Goal: Information Seeking & Learning: Learn about a topic

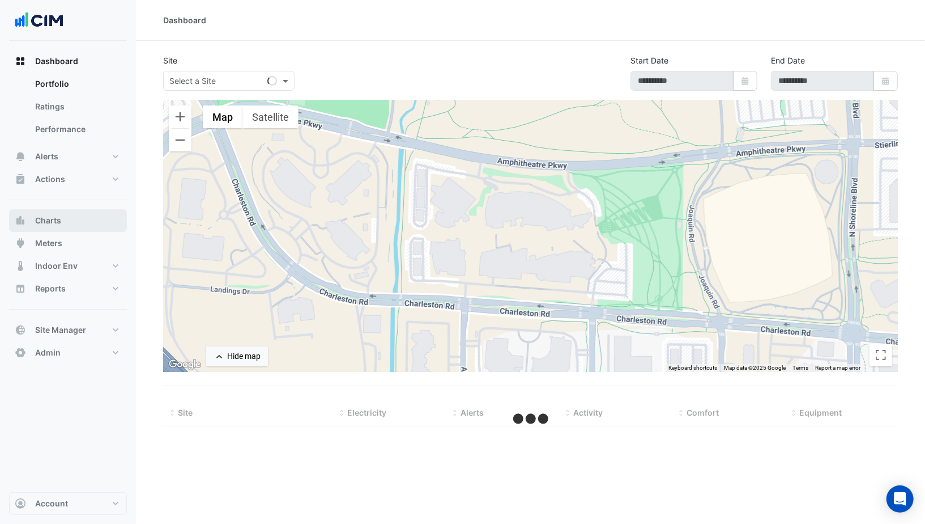
click at [63, 215] on button "Charts" at bounding box center [68, 220] width 118 height 23
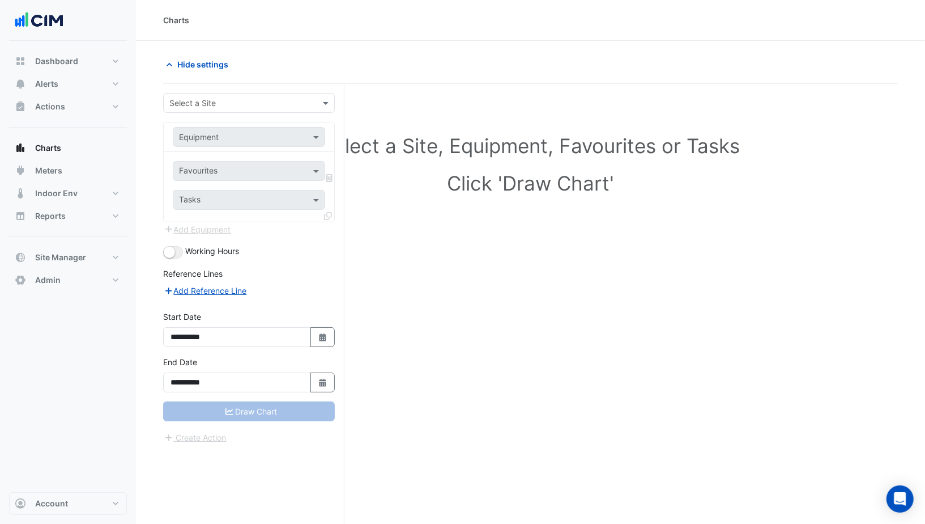
click at [214, 105] on input "text" at bounding box center [237, 103] width 137 height 12
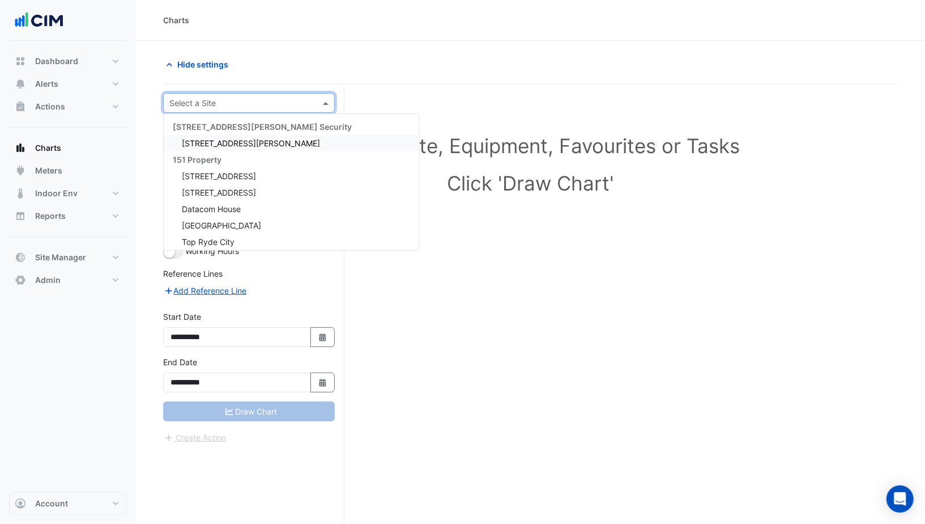
click at [214, 141] on span "[STREET_ADDRESS][PERSON_NAME]" at bounding box center [251, 143] width 138 height 10
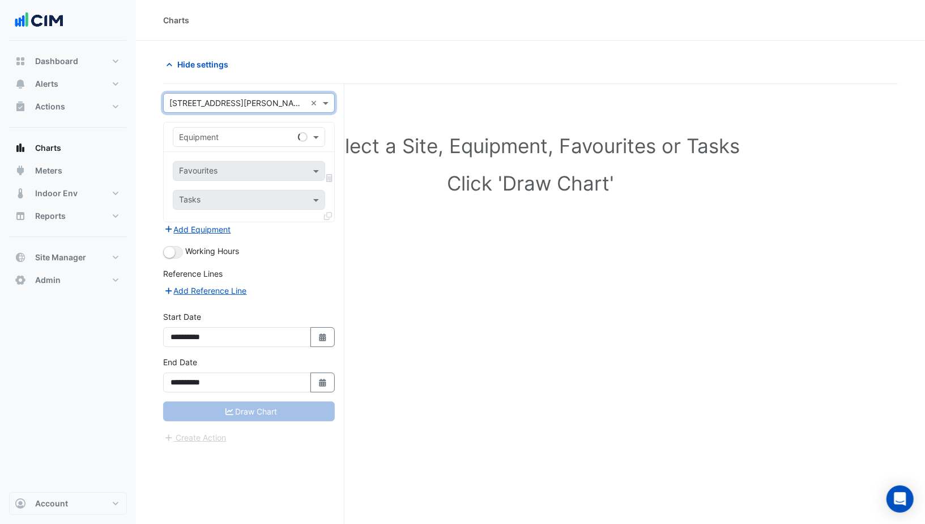
click at [230, 137] on input "text" at bounding box center [237, 137] width 117 height 12
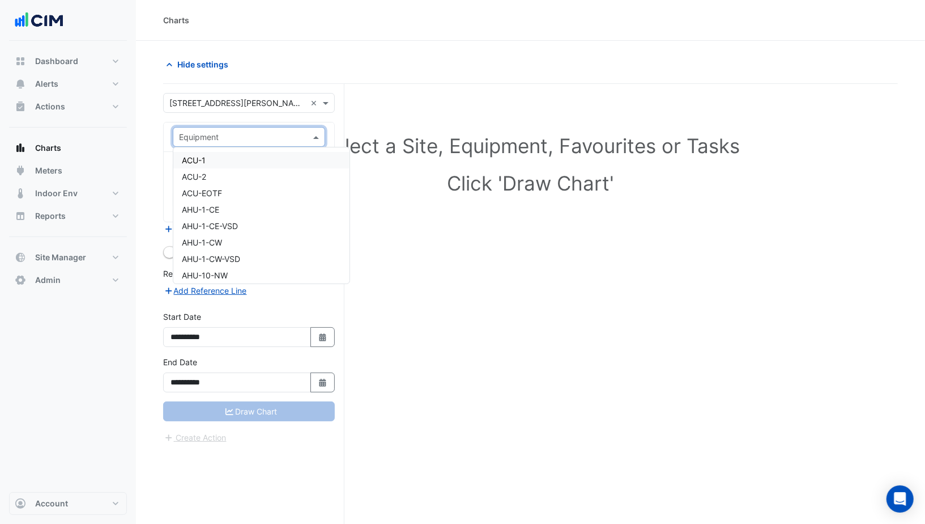
click at [227, 158] on div "ACU-1" at bounding box center [261, 160] width 176 height 16
click at [236, 162] on div "Favourites" at bounding box center [233, 171] width 120 height 18
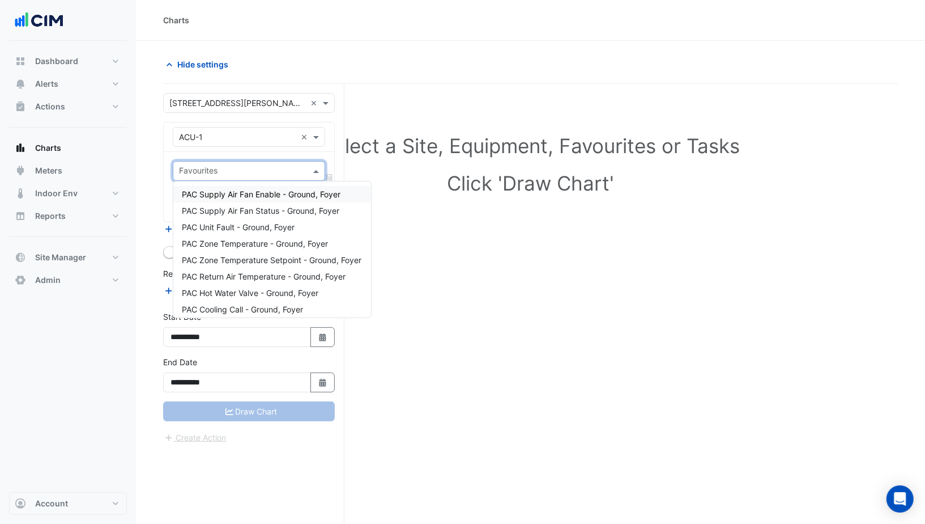
click at [226, 189] on span "PAC Supply Air Fan Enable - Ground, Foyer" at bounding box center [261, 194] width 159 height 10
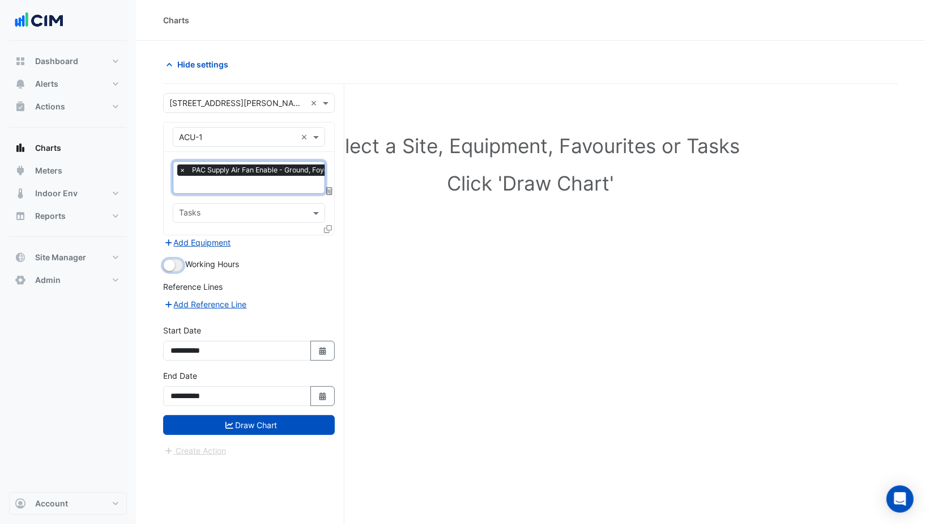
click at [172, 260] on small "button" at bounding box center [169, 265] width 11 height 11
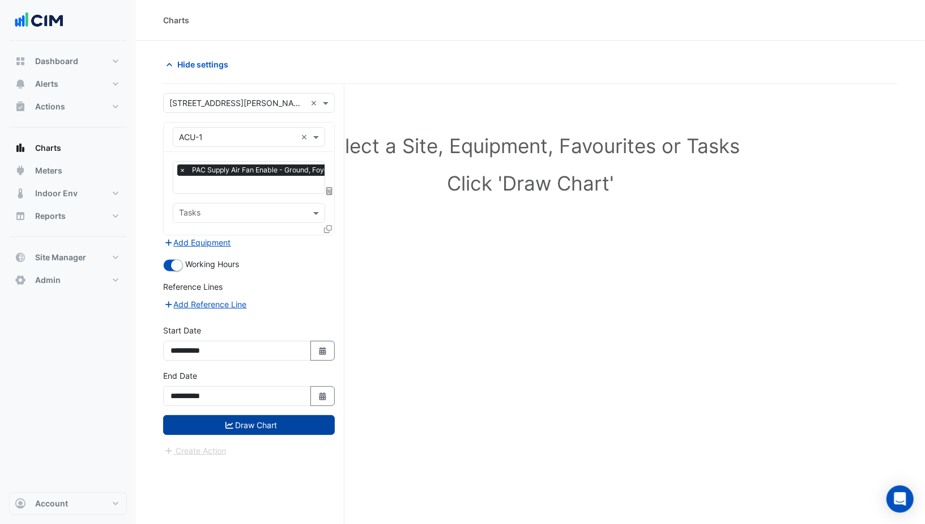
click at [254, 415] on button "Draw Chart" at bounding box center [249, 425] width 172 height 20
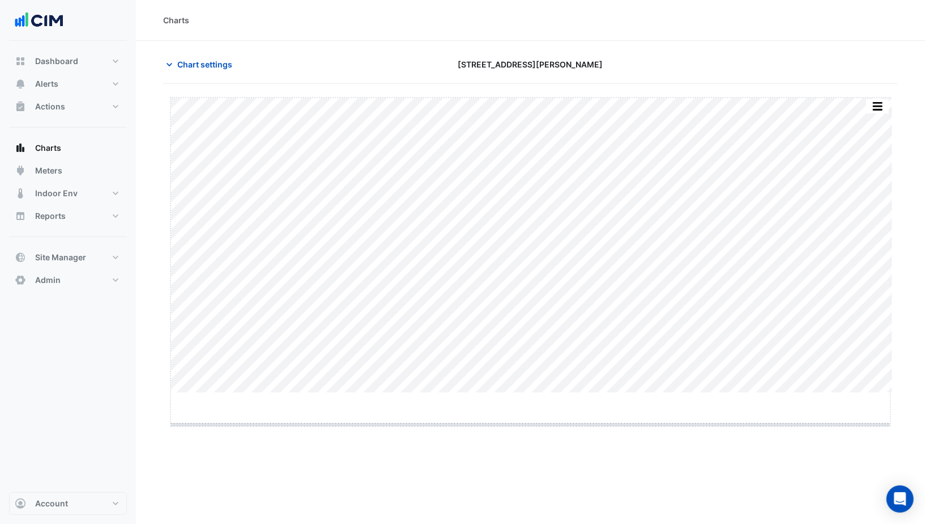
drag, startPoint x: 532, startPoint y: 393, endPoint x: 532, endPoint y: 424, distance: 31.7
click at [202, 62] on span "Chart settings" at bounding box center [204, 64] width 55 height 12
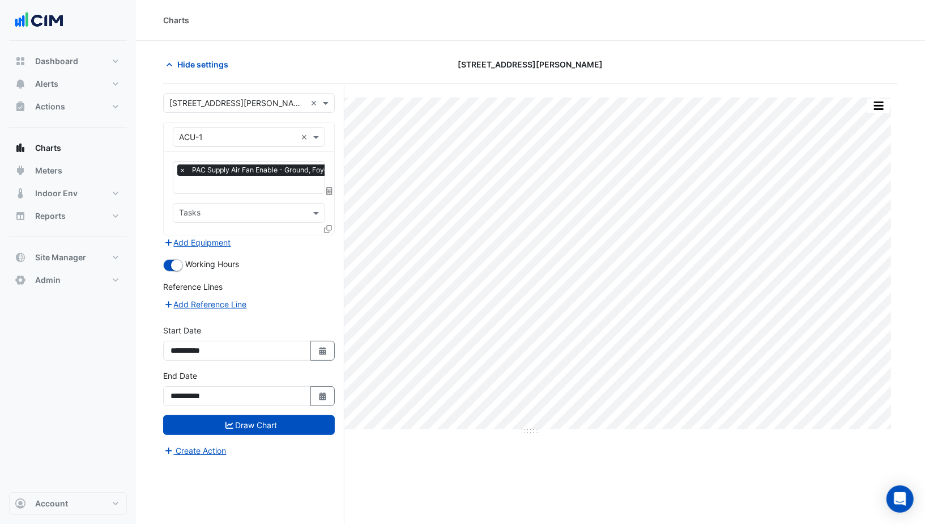
click at [220, 102] on input "text" at bounding box center [237, 103] width 137 height 12
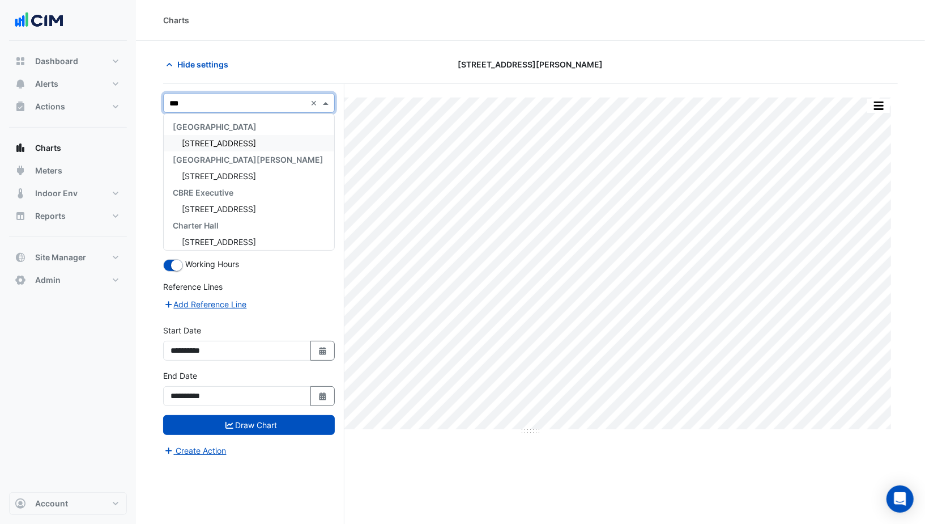
type input "***"
click at [203, 144] on span "[STREET_ADDRESS]" at bounding box center [219, 143] width 74 height 10
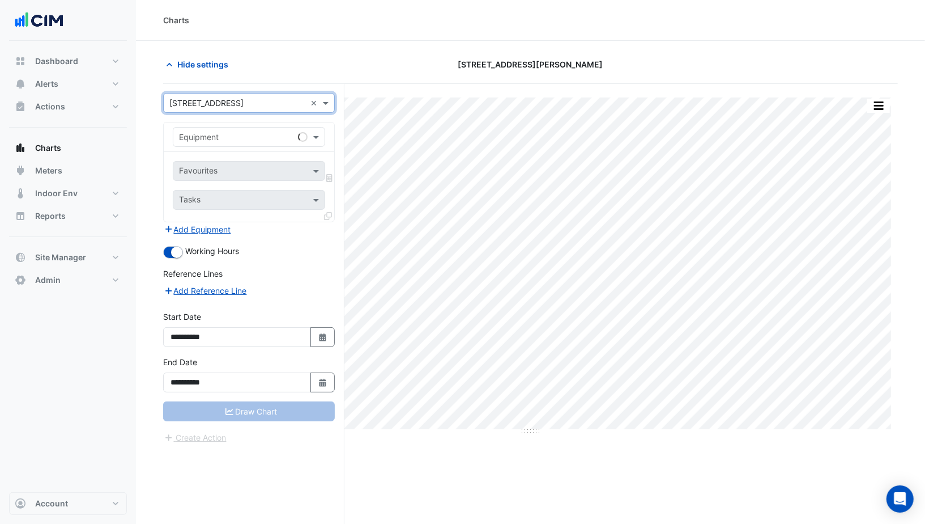
click at [230, 143] on div "Equipment" at bounding box center [249, 137] width 152 height 20
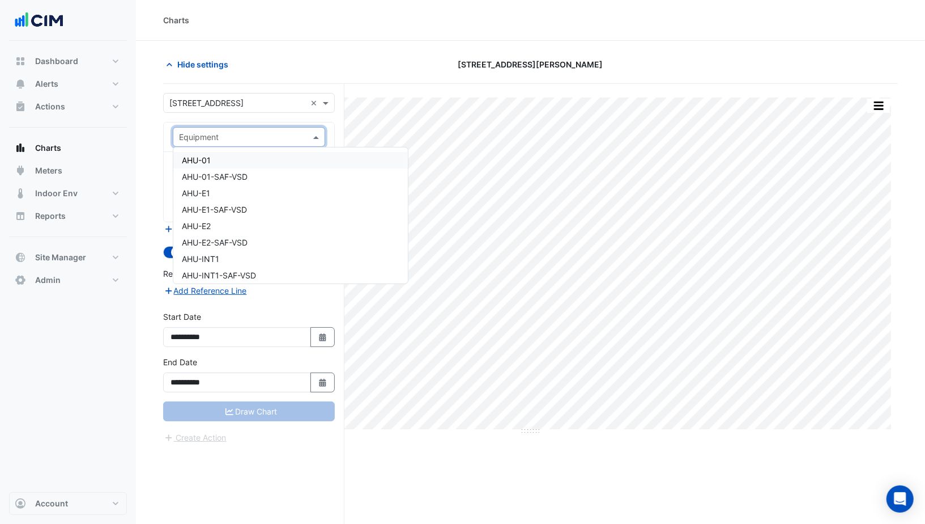
click at [233, 162] on div "AHU-01" at bounding box center [290, 160] width 235 height 16
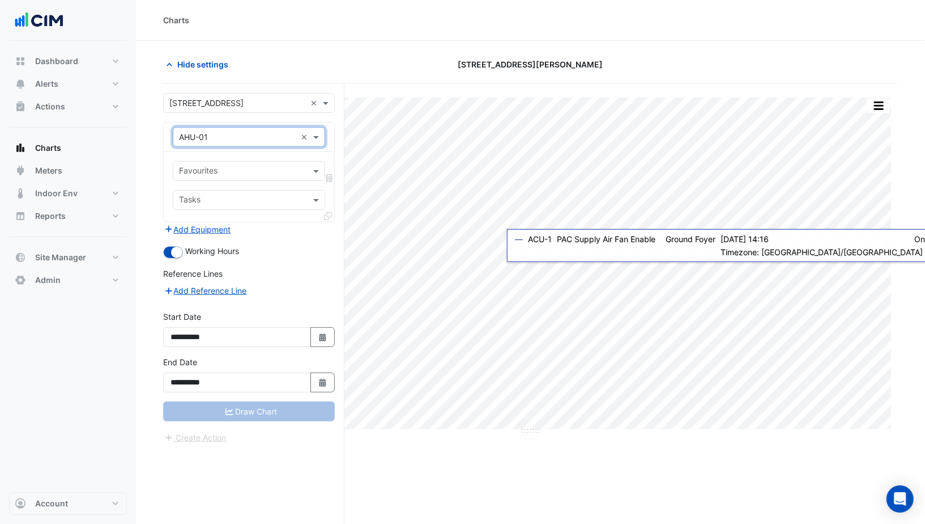
click at [237, 167] on input "text" at bounding box center [242, 172] width 127 height 12
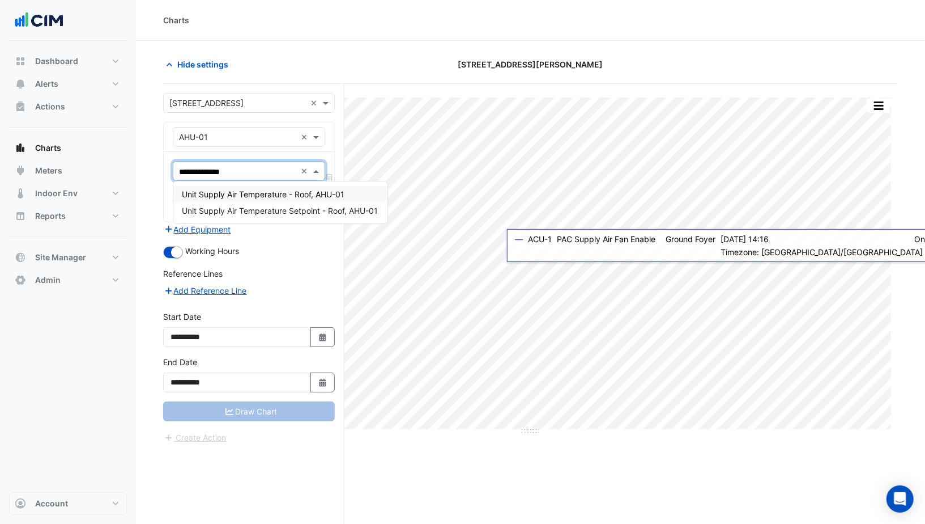
type input "**********"
click at [287, 196] on span "Unit Supply Air Temperature - Roof, AHU-01" at bounding box center [263, 194] width 163 height 10
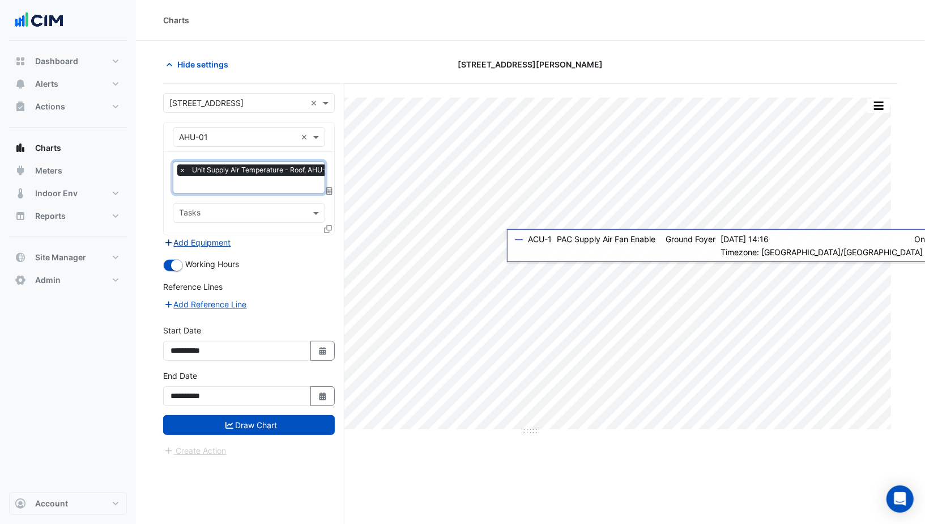
click at [213, 237] on button "Add Equipment" at bounding box center [197, 242] width 69 height 13
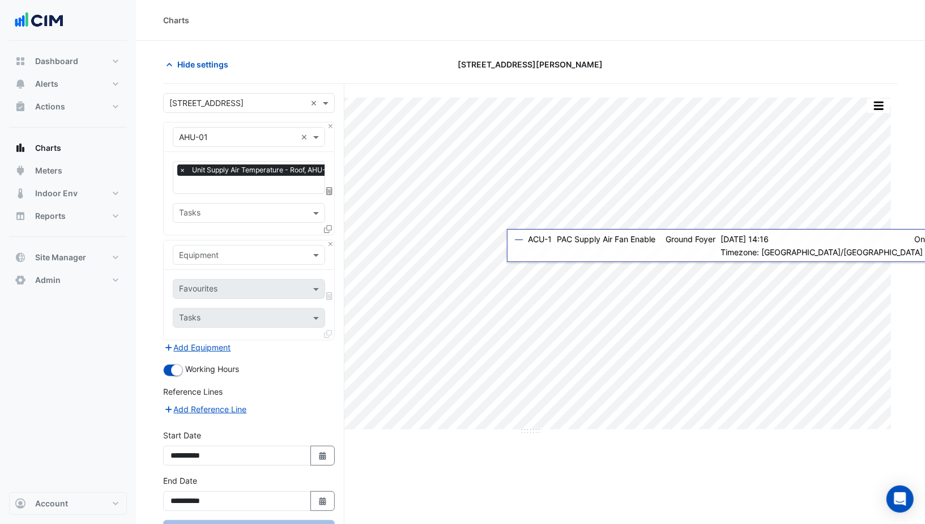
click at [216, 253] on input "text" at bounding box center [237, 255] width 117 height 12
type input "*******"
click at [218, 278] on div "Weather" at bounding box center [249, 276] width 152 height 16
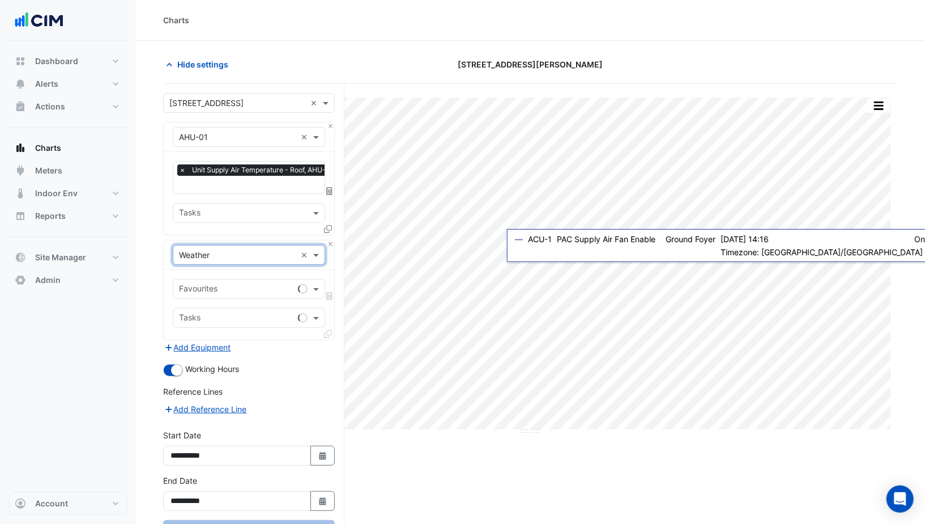
click at [233, 284] on input "text" at bounding box center [236, 290] width 114 height 12
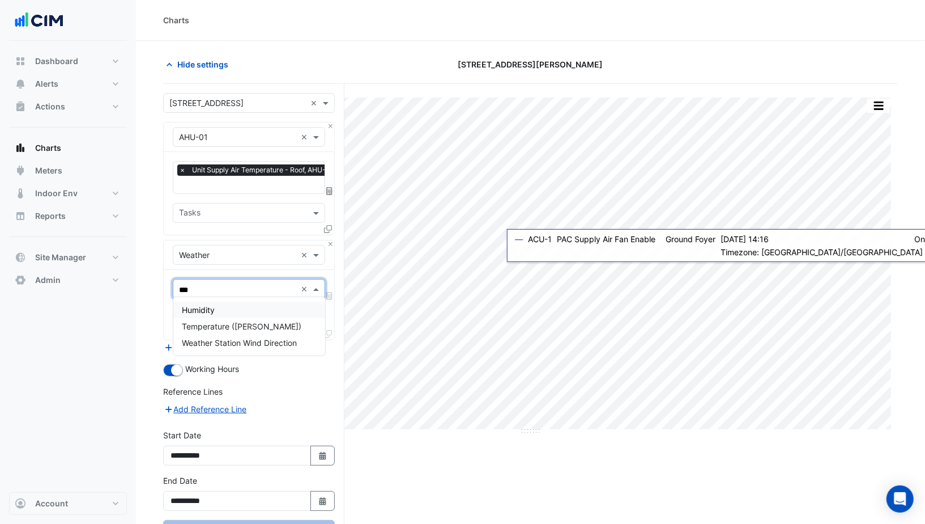
type input "****"
click at [264, 308] on span "Temperature ([PERSON_NAME])" at bounding box center [242, 310] width 120 height 10
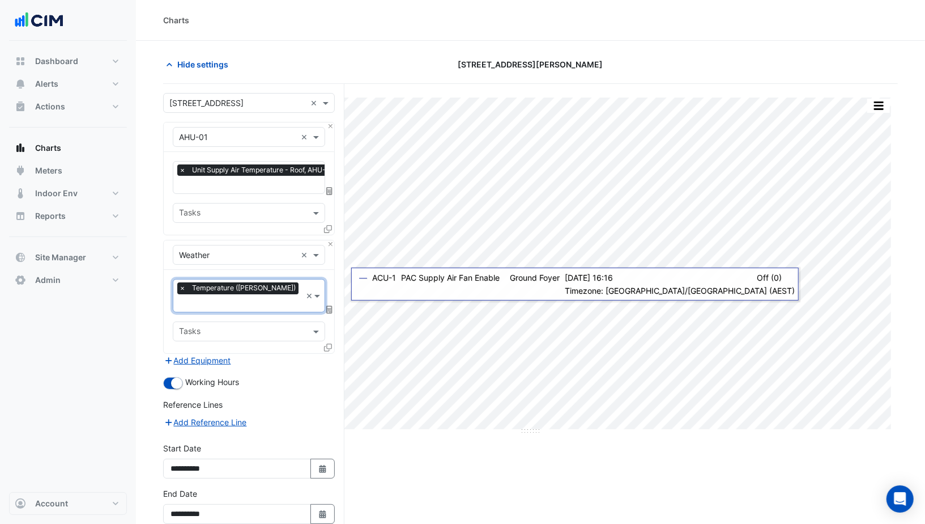
click at [330, 305] on icon at bounding box center [329, 309] width 6 height 8
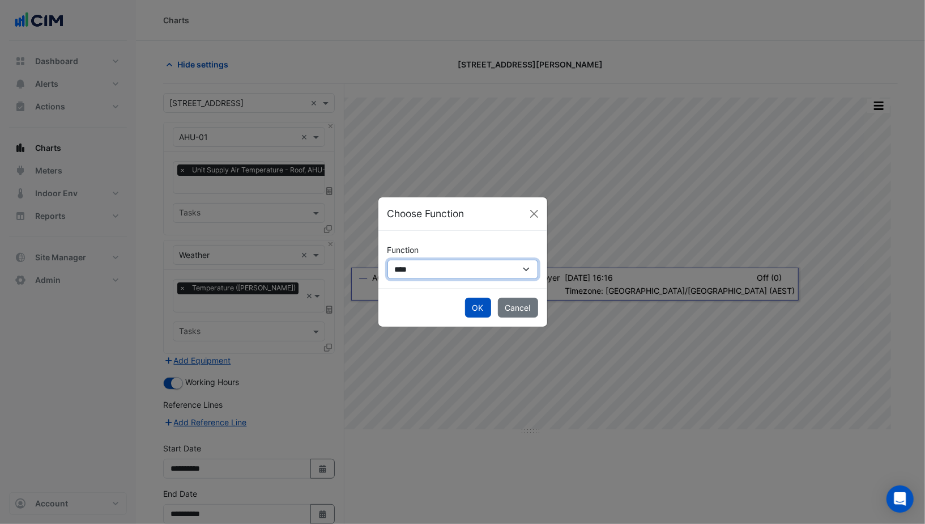
click at [435, 266] on select "**********" at bounding box center [463, 269] width 151 height 19
select select "******"
click at [388, 260] on select "**********" at bounding box center [463, 269] width 151 height 19
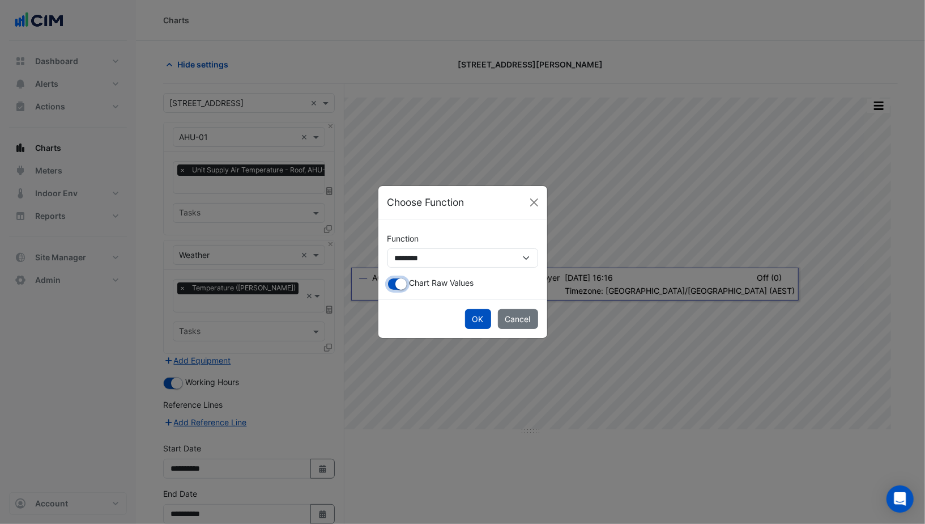
click at [396, 284] on small "button" at bounding box center [401, 283] width 11 height 11
click at [488, 322] on button "OK" at bounding box center [478, 319] width 26 height 20
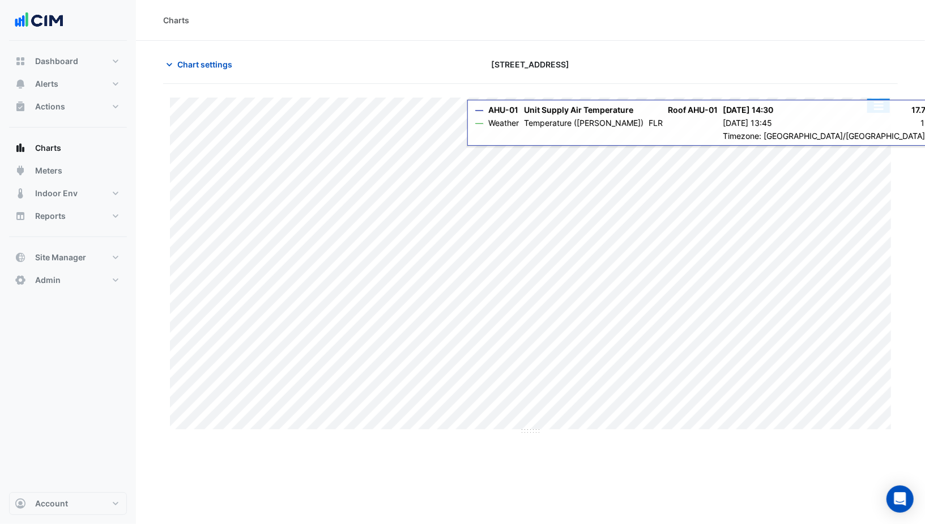
click at [881, 107] on button "button" at bounding box center [879, 106] width 23 height 14
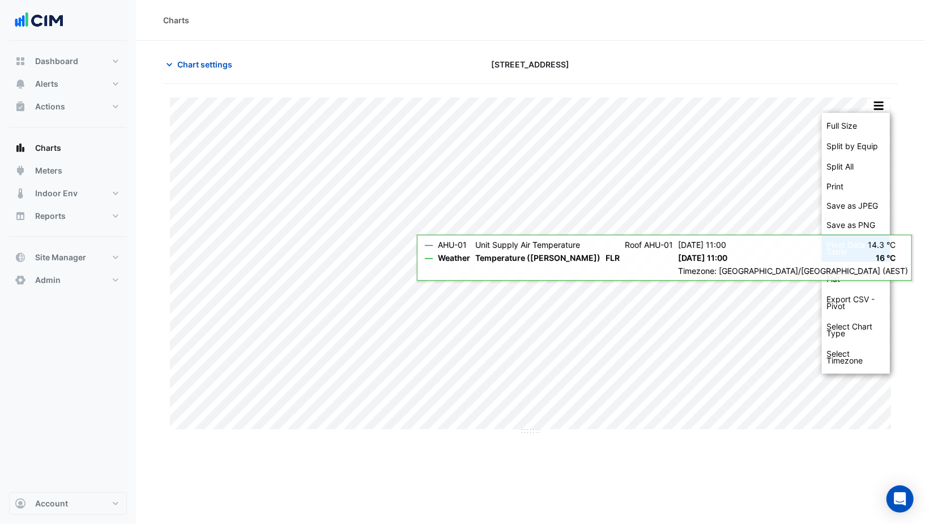
click at [845, 240] on div "Pivot Data Table" at bounding box center [856, 248] width 68 height 27
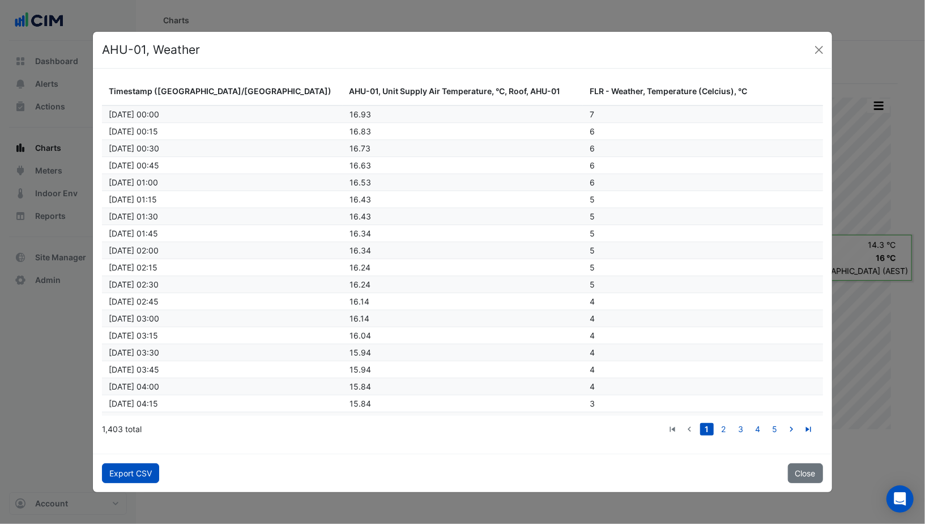
click at [131, 475] on button "Export CSV" at bounding box center [130, 473] width 57 height 20
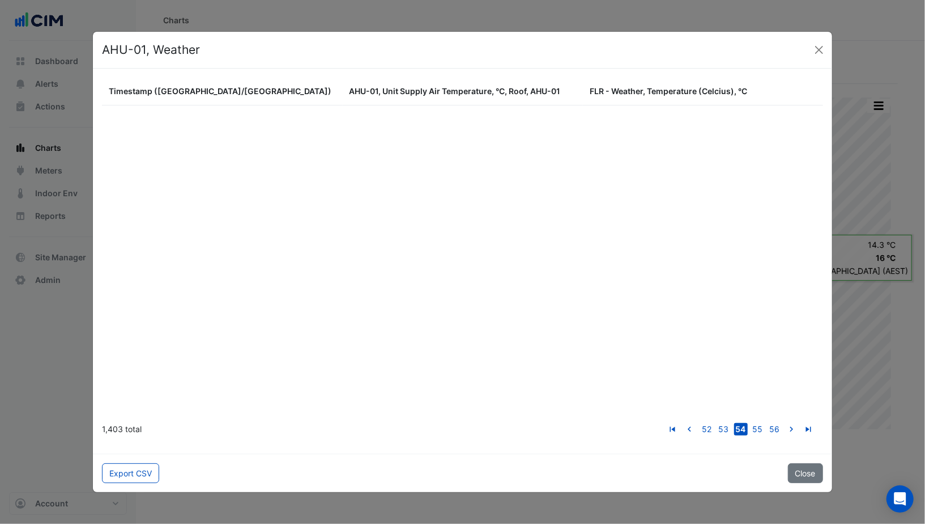
scroll to position [17035, 0]
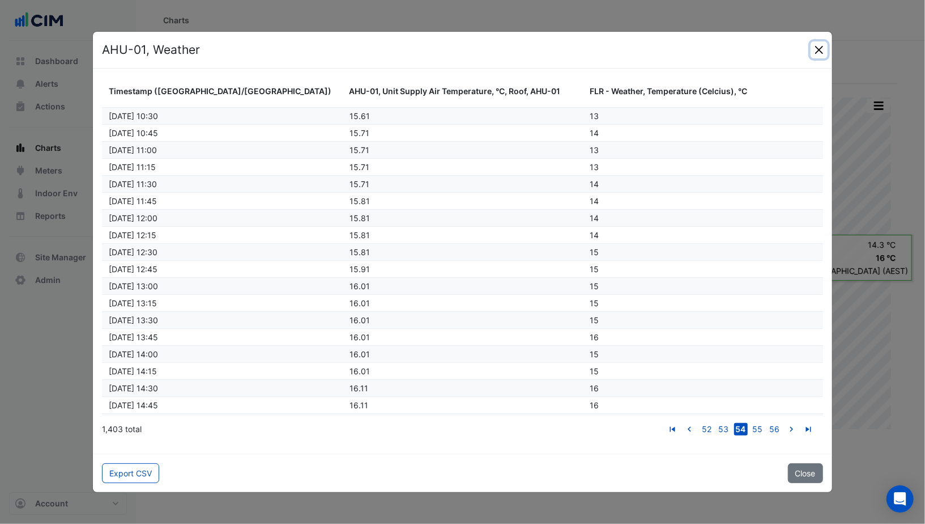
click at [822, 51] on button "Close" at bounding box center [819, 49] width 17 height 17
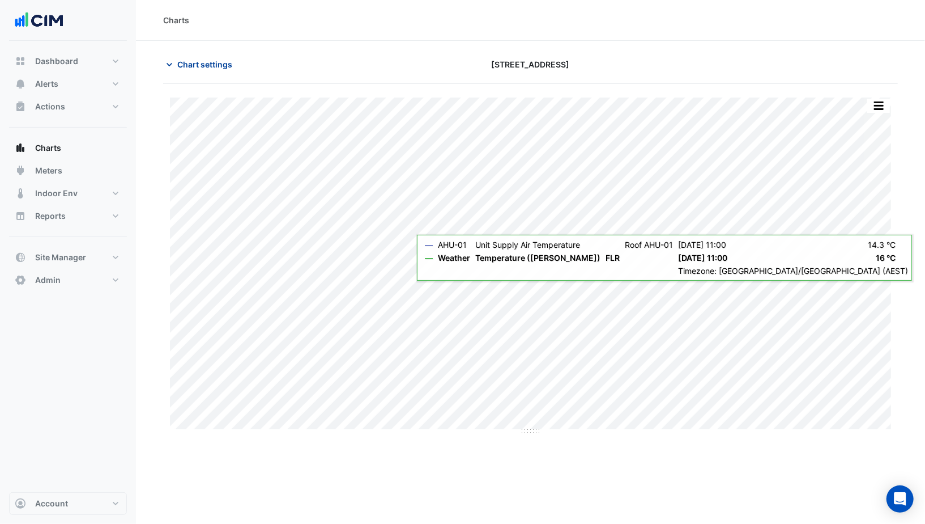
click at [192, 64] on span "Chart settings" at bounding box center [204, 64] width 55 height 12
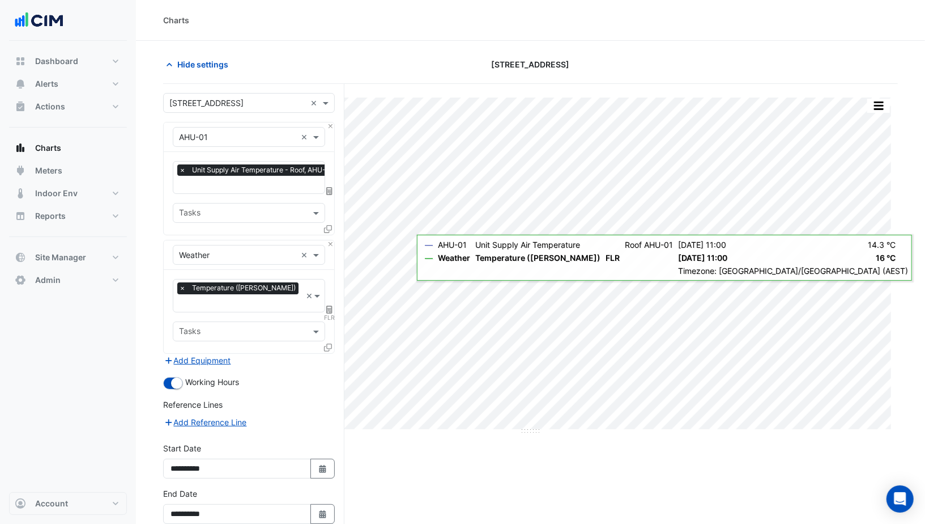
scroll to position [42, 0]
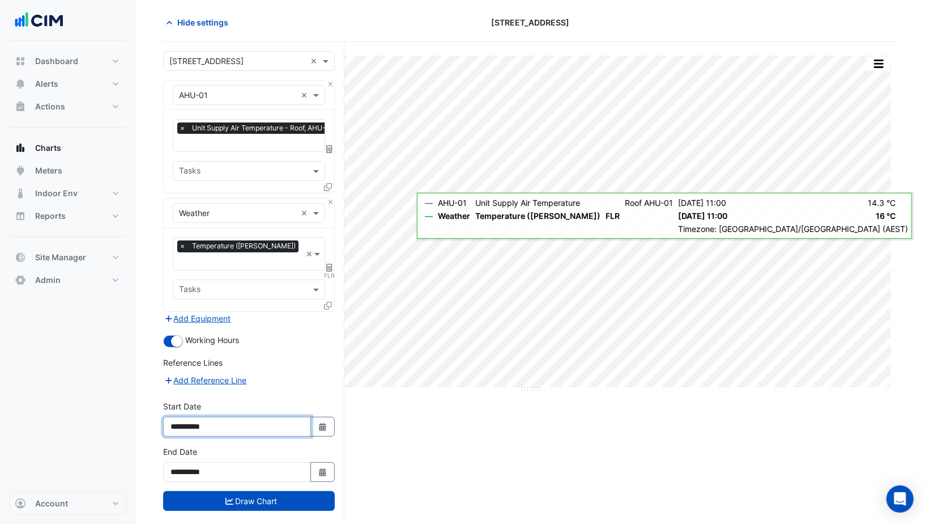
click at [196, 417] on input "**********" at bounding box center [237, 427] width 148 height 20
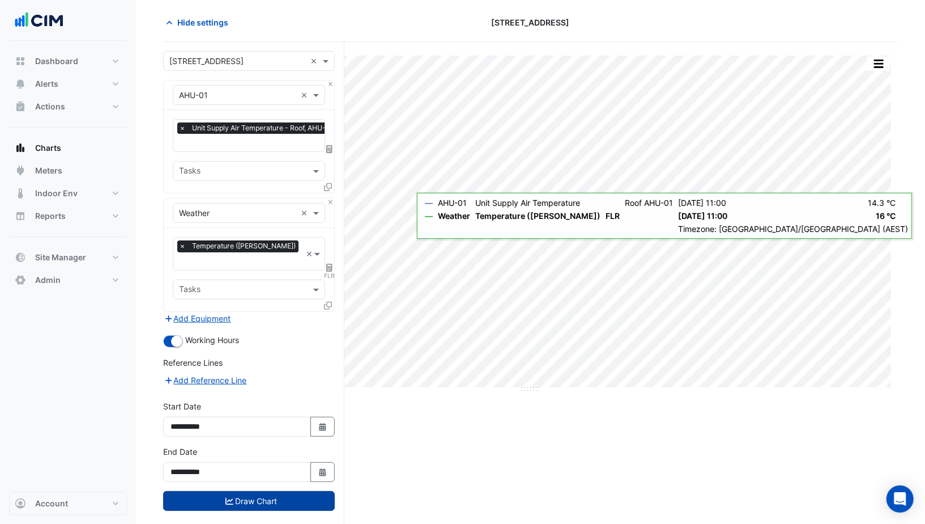
click at [239, 491] on button "Draw Chart" at bounding box center [249, 501] width 172 height 20
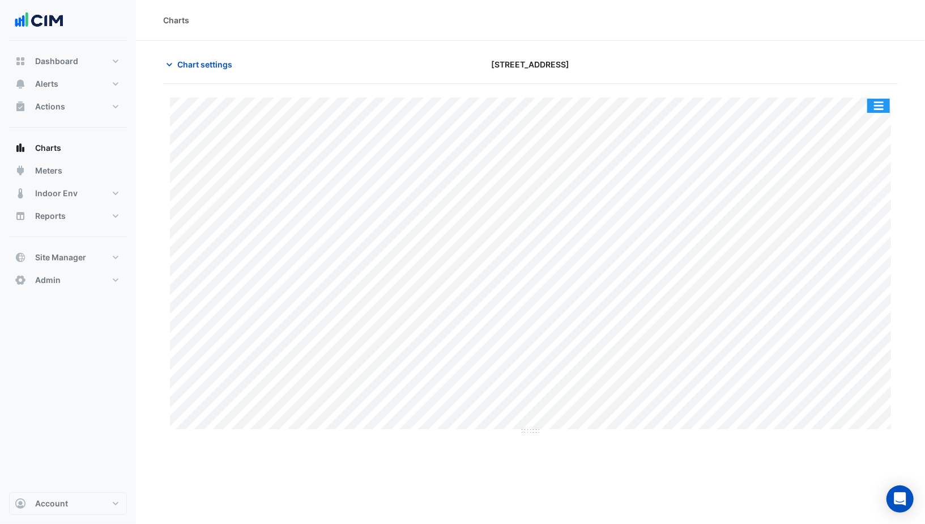
click at [877, 101] on button "button" at bounding box center [879, 106] width 23 height 14
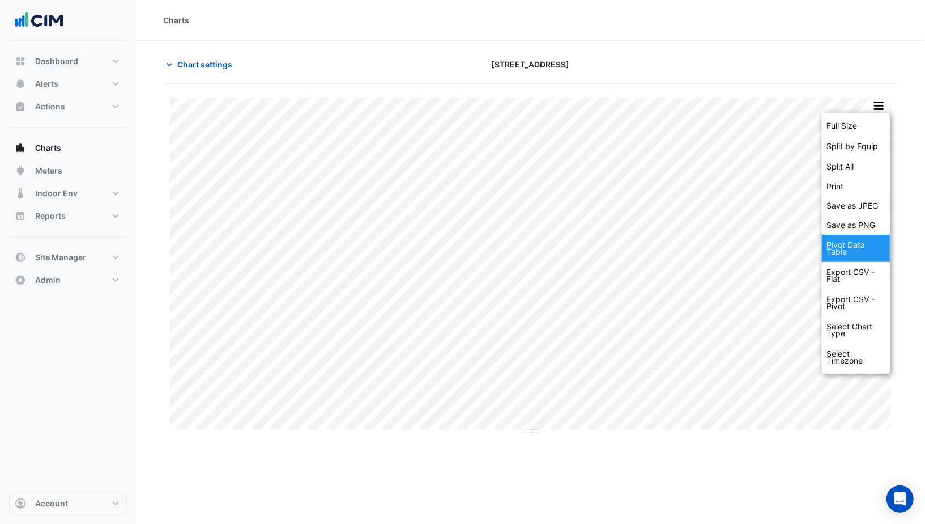
click at [861, 236] on div "Pivot Data Table" at bounding box center [856, 248] width 68 height 27
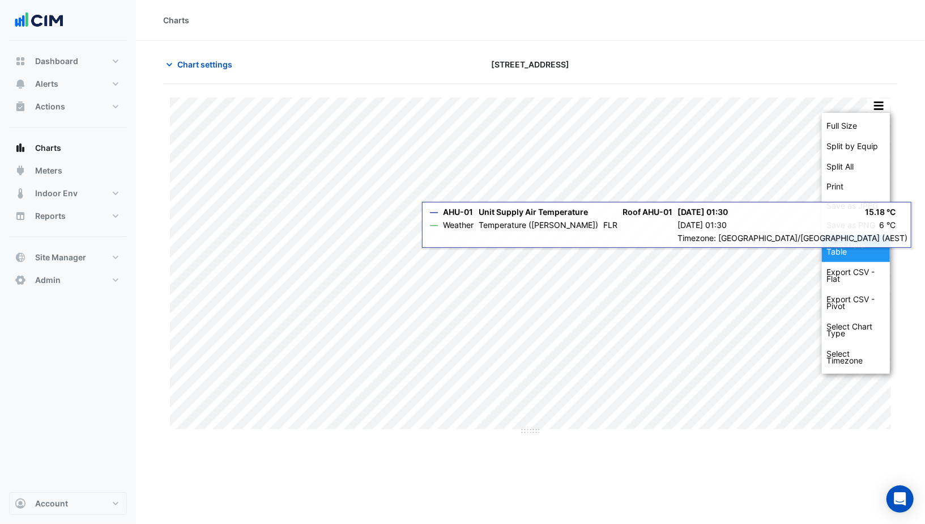
click at [852, 253] on div "Pivot Data Table" at bounding box center [856, 248] width 68 height 27
click at [850, 268] on div "Export CSV - Flat" at bounding box center [856, 275] width 68 height 27
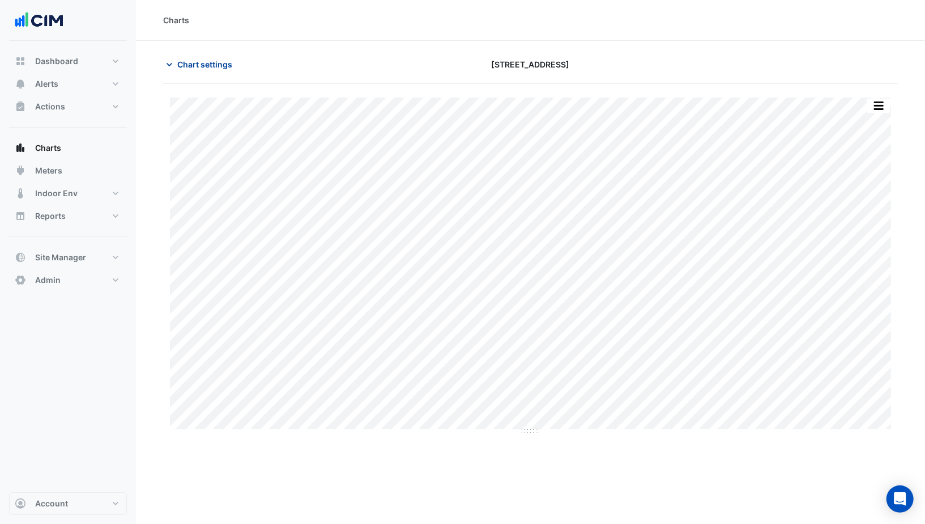
click at [198, 64] on span "Chart settings" at bounding box center [204, 64] width 55 height 12
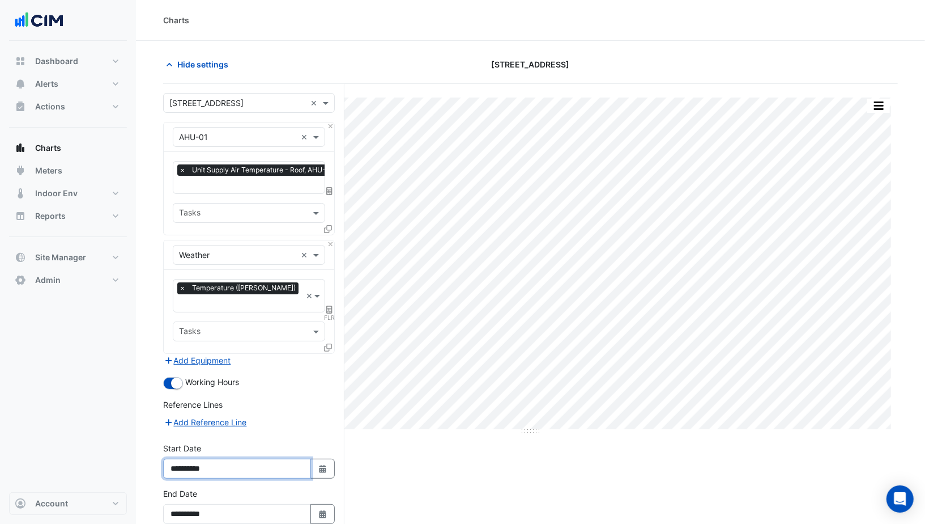
click at [196, 458] on input "**********" at bounding box center [237, 468] width 148 height 20
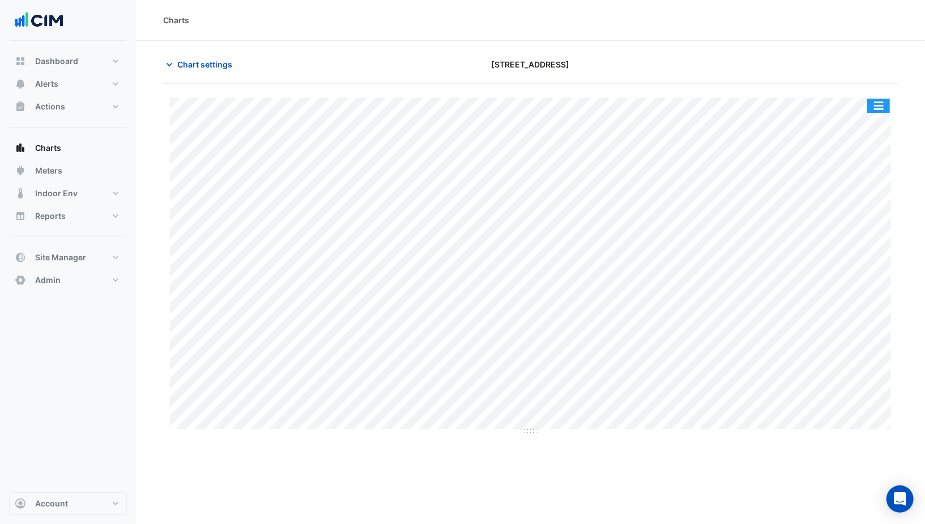
click at [882, 105] on button "button" at bounding box center [879, 106] width 23 height 14
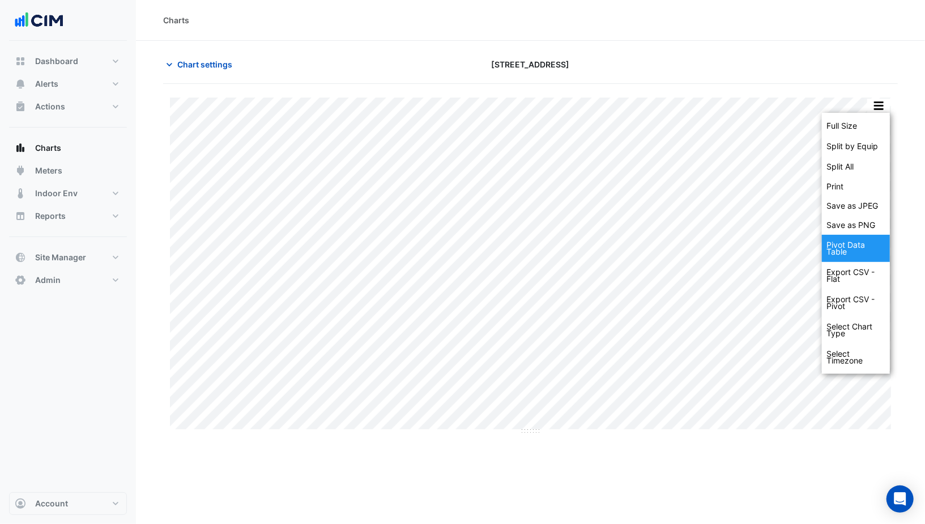
click at [855, 254] on div "Pivot Data Table" at bounding box center [856, 248] width 68 height 27
click at [191, 63] on span "Chart settings" at bounding box center [204, 64] width 55 height 12
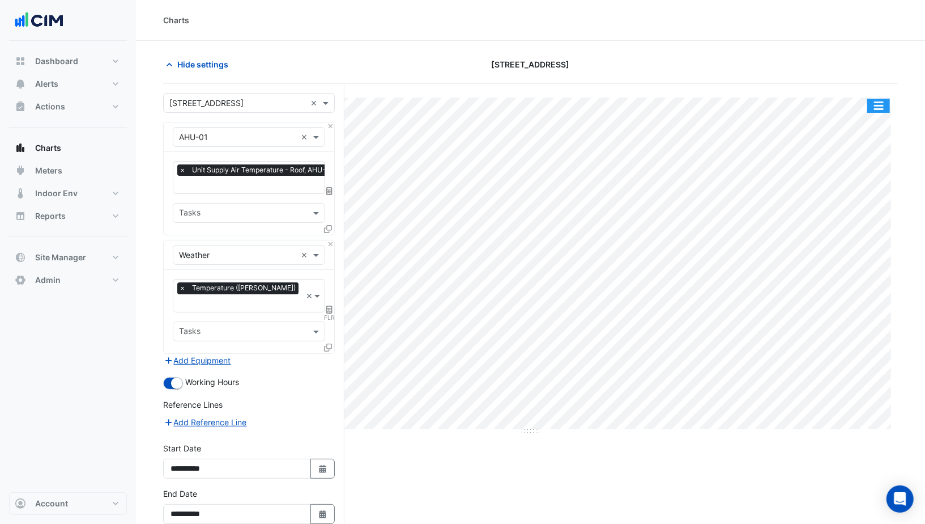
click at [882, 104] on button "button" at bounding box center [879, 106] width 23 height 14
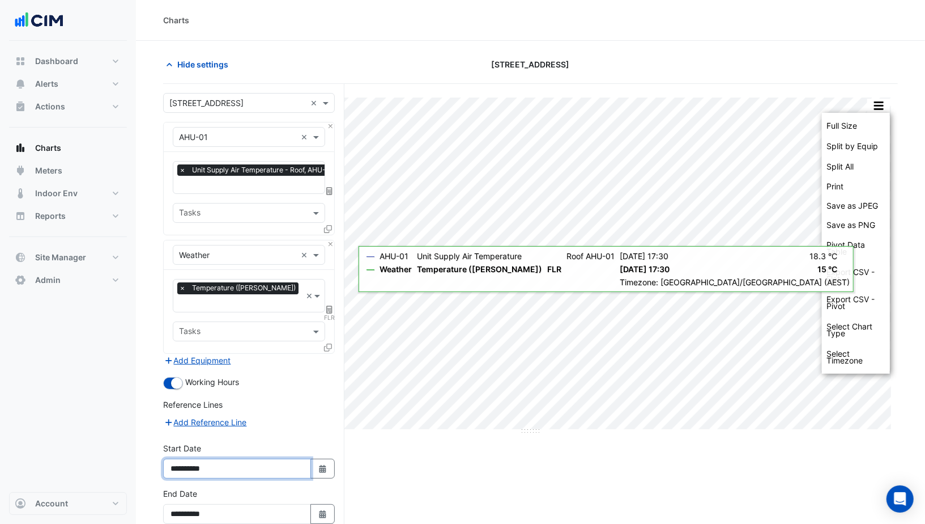
click at [197, 458] on input "**********" at bounding box center [237, 468] width 148 height 20
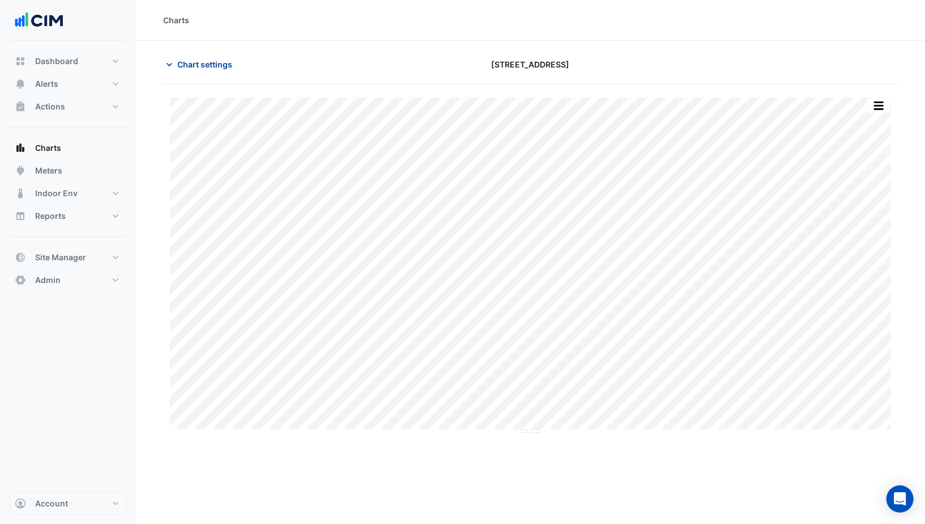
click at [206, 61] on span "Chart settings" at bounding box center [204, 64] width 55 height 12
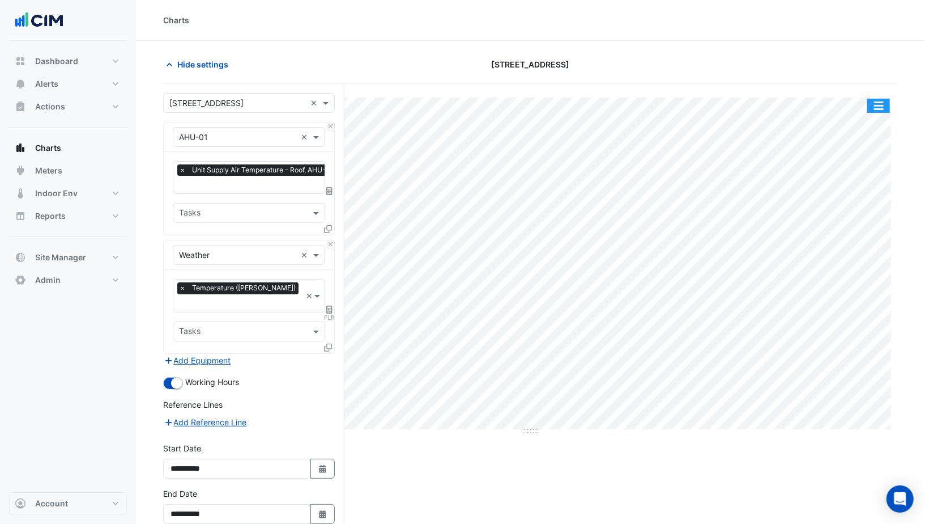
click at [883, 109] on button "button" at bounding box center [879, 106] width 23 height 14
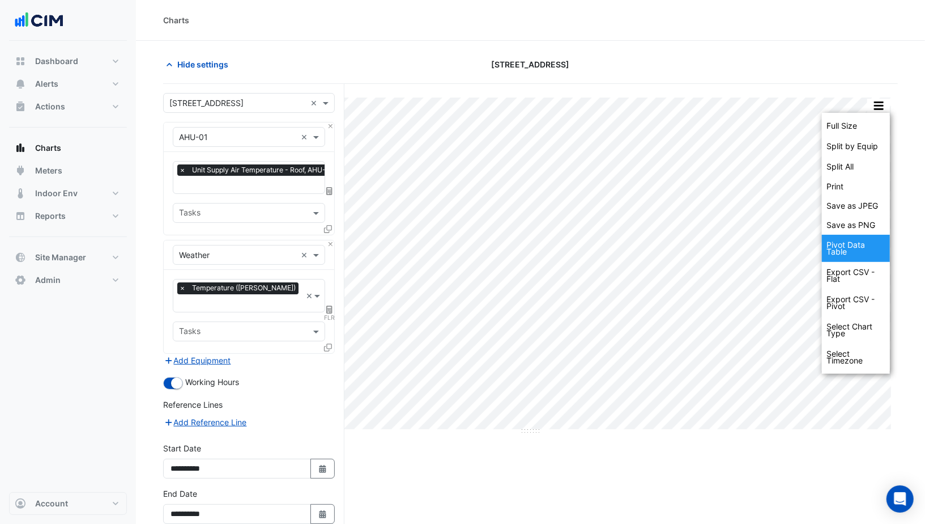
click at [854, 250] on div "Pivot Data Table" at bounding box center [856, 248] width 68 height 27
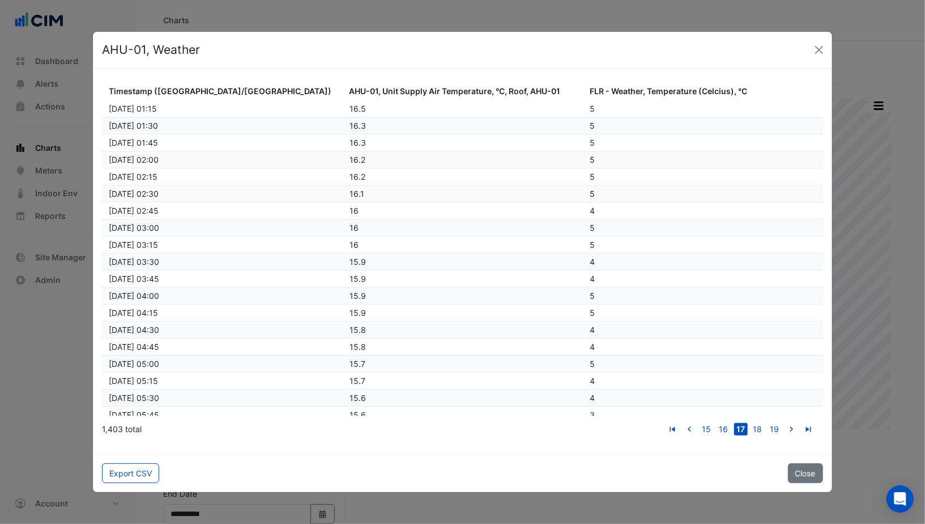
scroll to position [5037, 0]
click at [813, 57] on button "Close" at bounding box center [819, 49] width 17 height 17
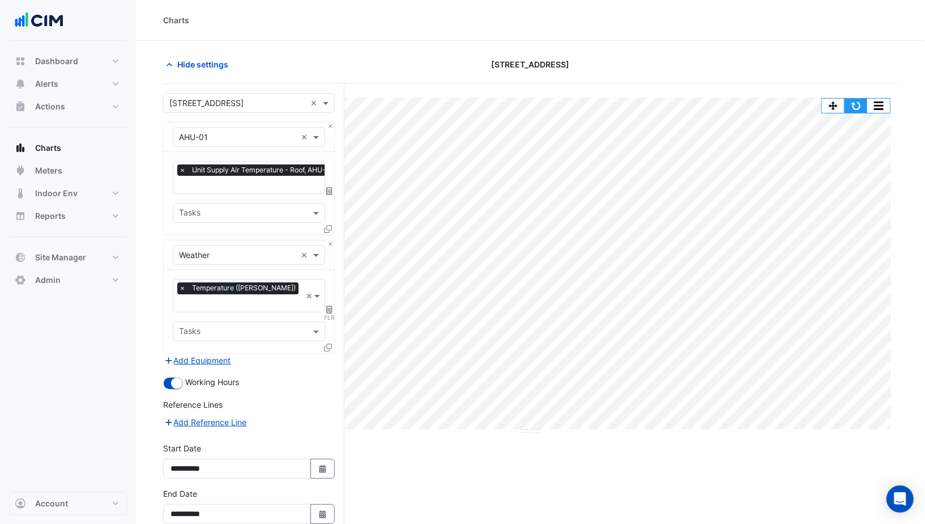
click at [854, 108] on button "button" at bounding box center [856, 106] width 23 height 14
click at [330, 225] on icon at bounding box center [328, 229] width 8 height 8
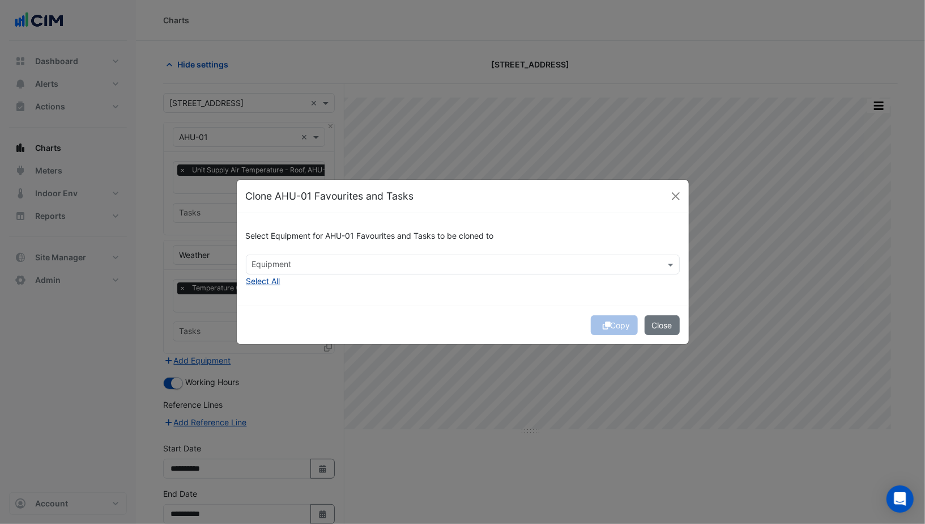
click at [273, 278] on button "Select All" at bounding box center [263, 280] width 35 height 13
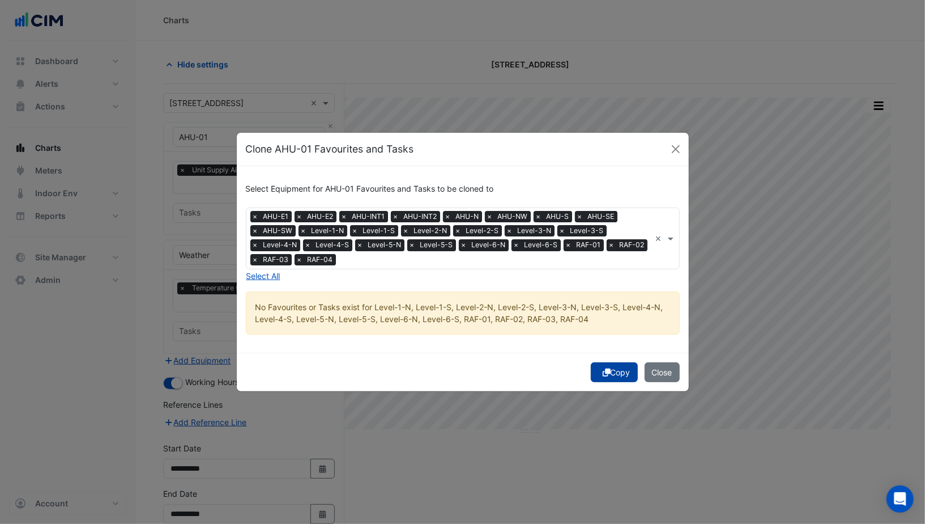
click at [616, 366] on button "Copy" at bounding box center [614, 372] width 47 height 20
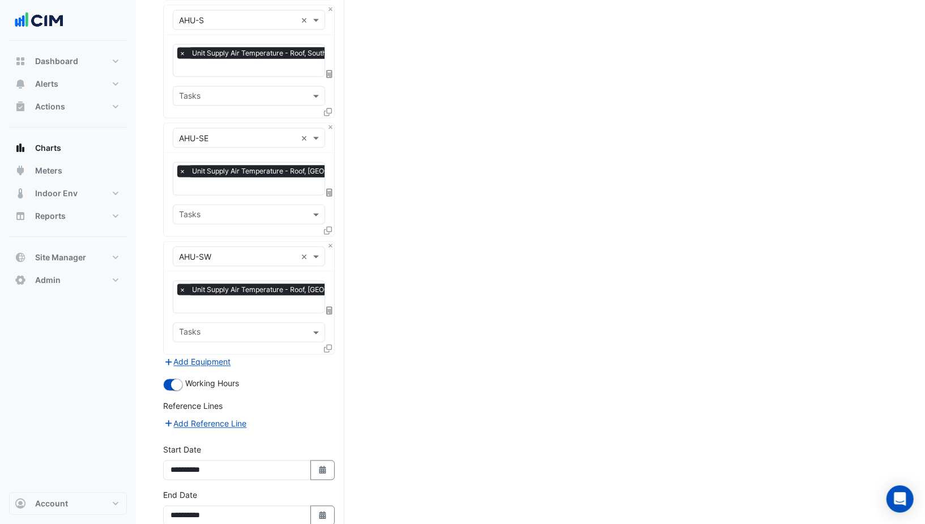
scroll to position [1079, 0]
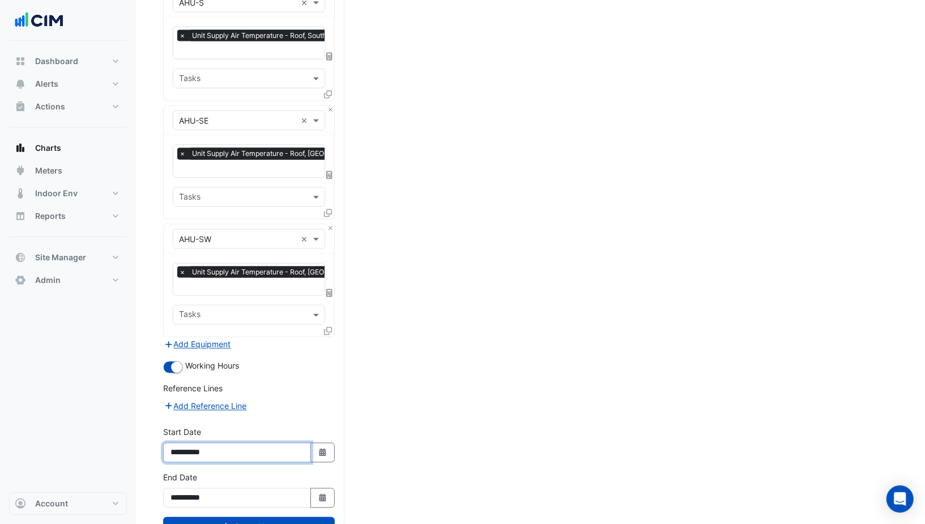
click at [198, 443] on input "**********" at bounding box center [237, 453] width 148 height 20
type input "**********"
click at [255, 517] on button "Draw Chart" at bounding box center [249, 527] width 172 height 20
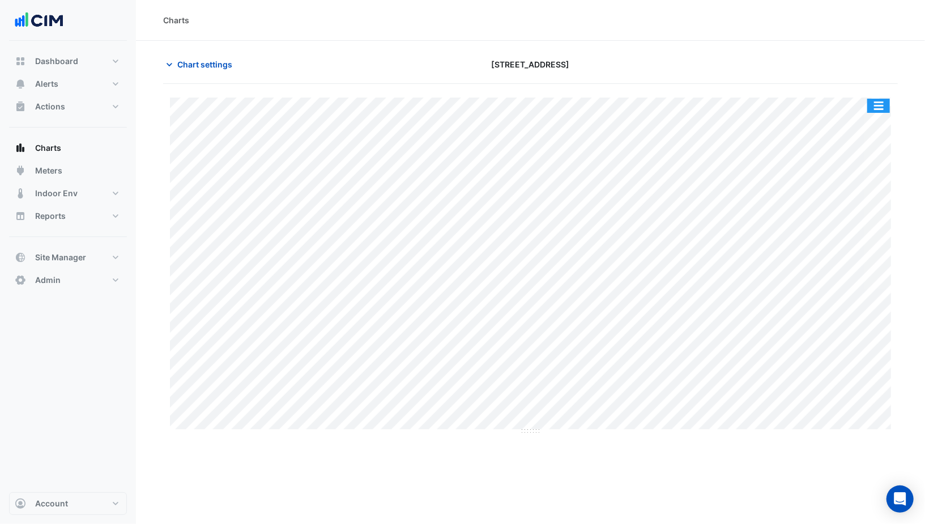
click at [881, 101] on button "button" at bounding box center [879, 106] width 23 height 14
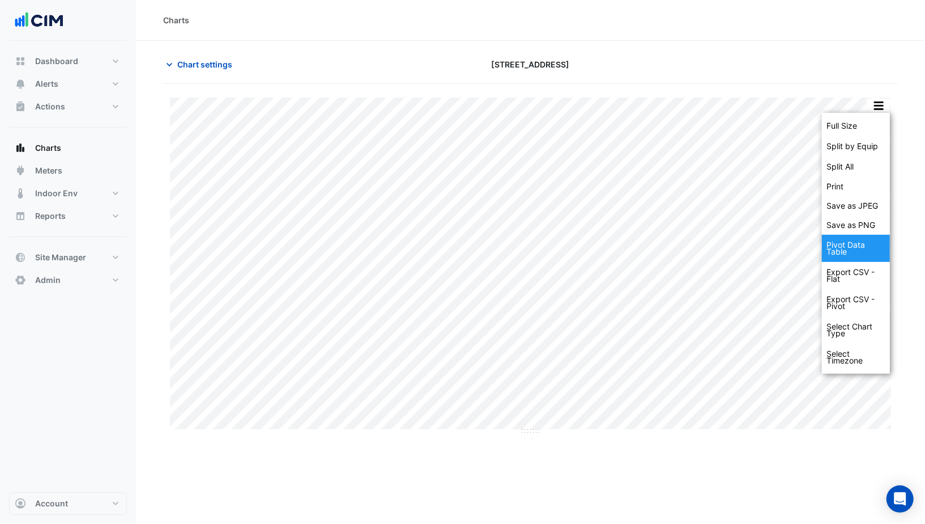
click at [842, 249] on div "Pivot Data Table" at bounding box center [856, 248] width 68 height 27
click at [852, 269] on div "Export CSV - Flat" at bounding box center [856, 275] width 68 height 27
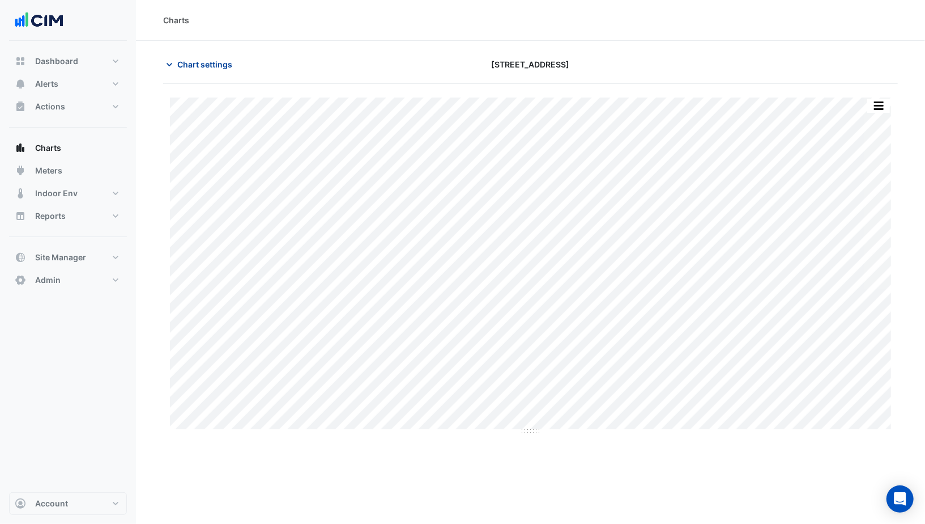
click at [192, 63] on span "Chart settings" at bounding box center [204, 64] width 55 height 12
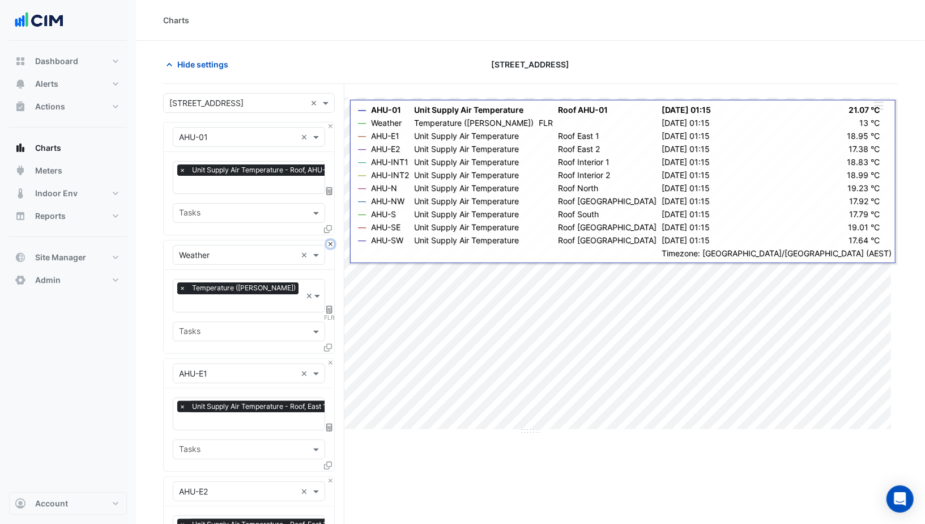
click at [331, 243] on button "Close" at bounding box center [330, 243] width 7 height 7
click at [331, 359] on button "Close" at bounding box center [330, 362] width 7 height 7
click at [331, 243] on button "Close" at bounding box center [330, 243] width 7 height 7
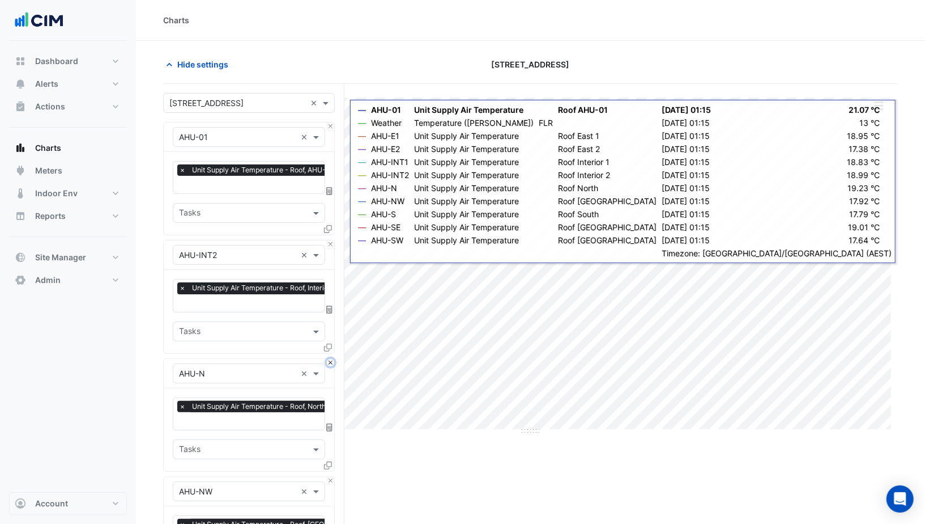
click at [331, 359] on button "Close" at bounding box center [330, 362] width 7 height 7
click at [331, 243] on button "Close" at bounding box center [330, 243] width 7 height 7
click at [331, 359] on button "Close" at bounding box center [330, 362] width 7 height 7
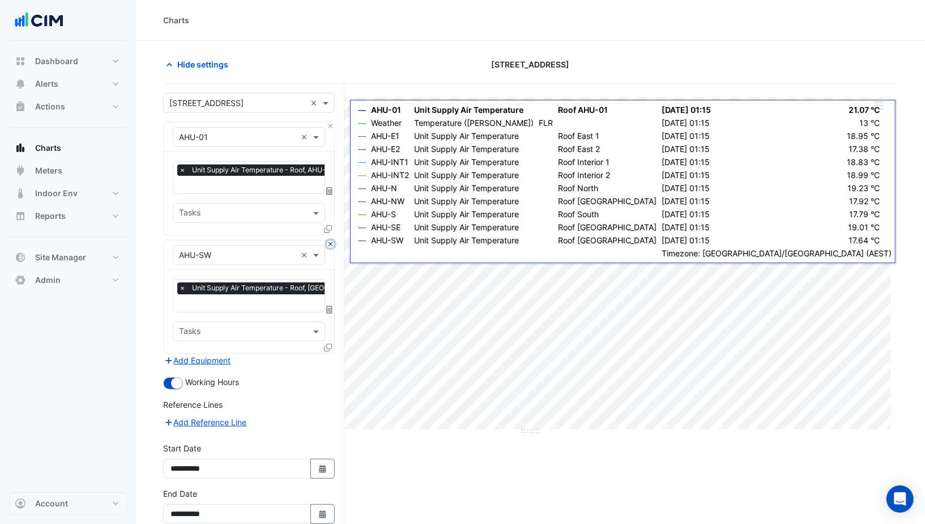
click at [331, 243] on button "Close" at bounding box center [330, 243] width 7 height 7
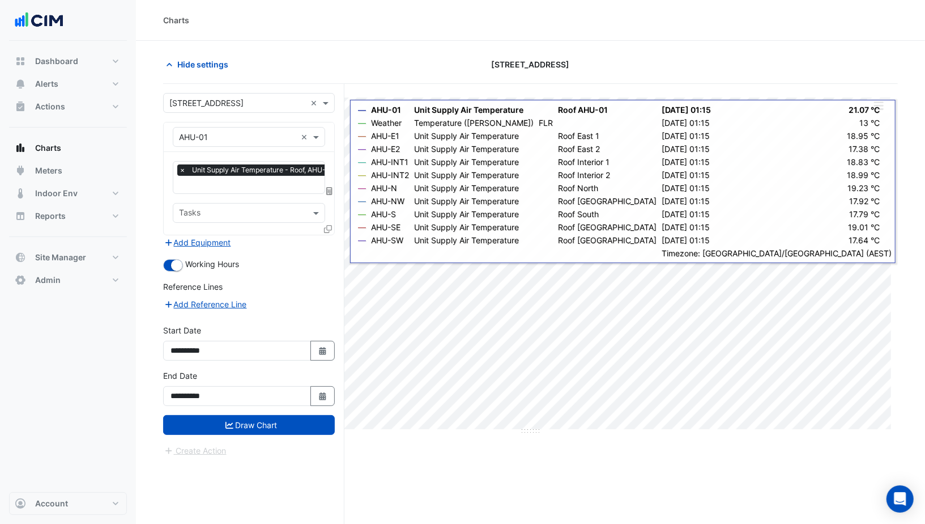
click at [331, 243] on div "Add Equipment" at bounding box center [249, 242] width 172 height 14
click at [224, 172] on span "Unit Supply Air Temperature - Roof, AHU-01" at bounding box center [257, 169] width 147 height 11
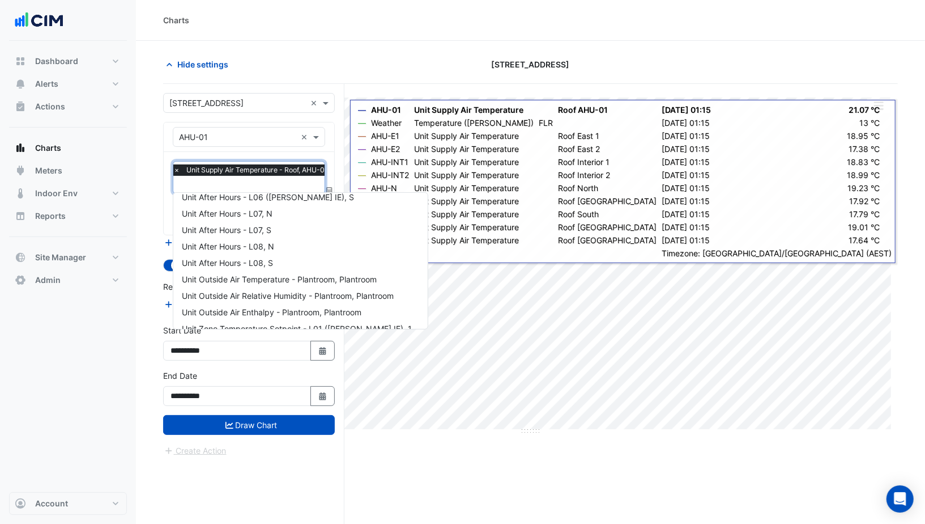
scroll to position [859, 0]
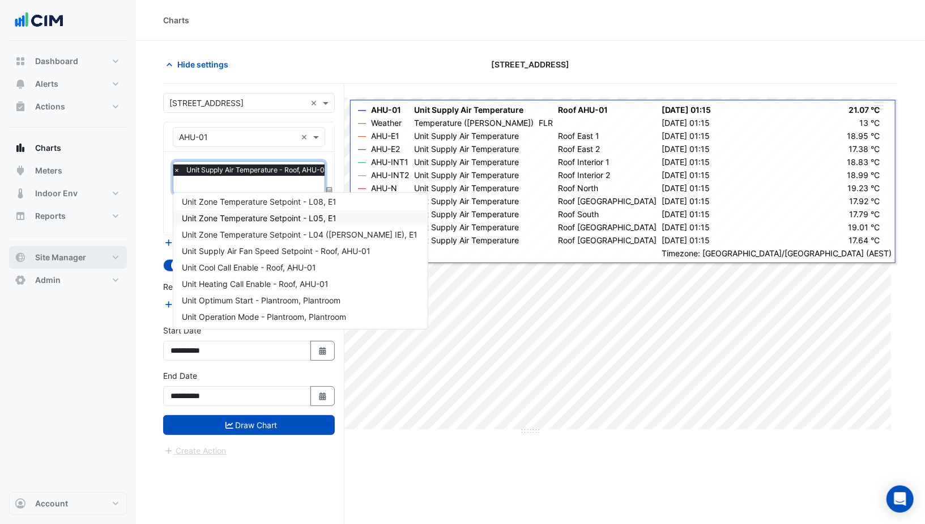
click at [71, 260] on span "Site Manager" at bounding box center [60, 257] width 51 height 11
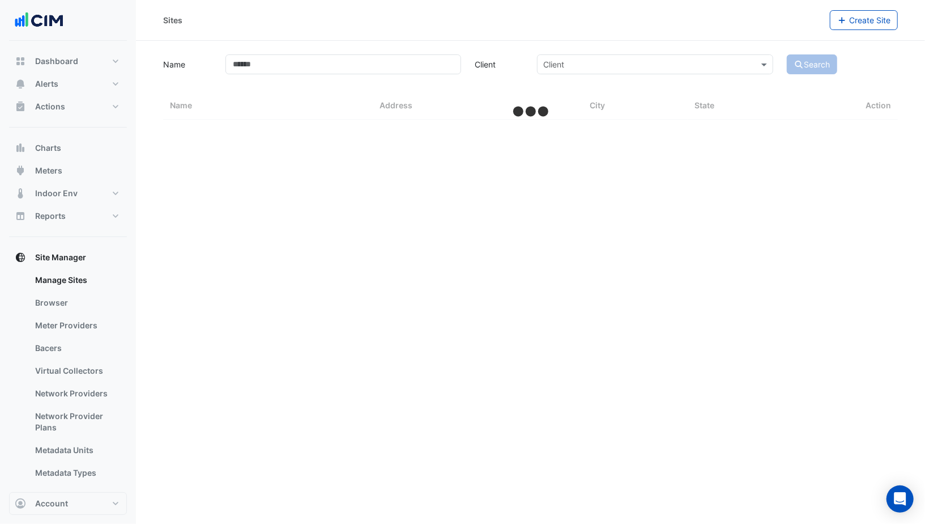
click at [56, 345] on link "Bacers" at bounding box center [76, 348] width 101 height 23
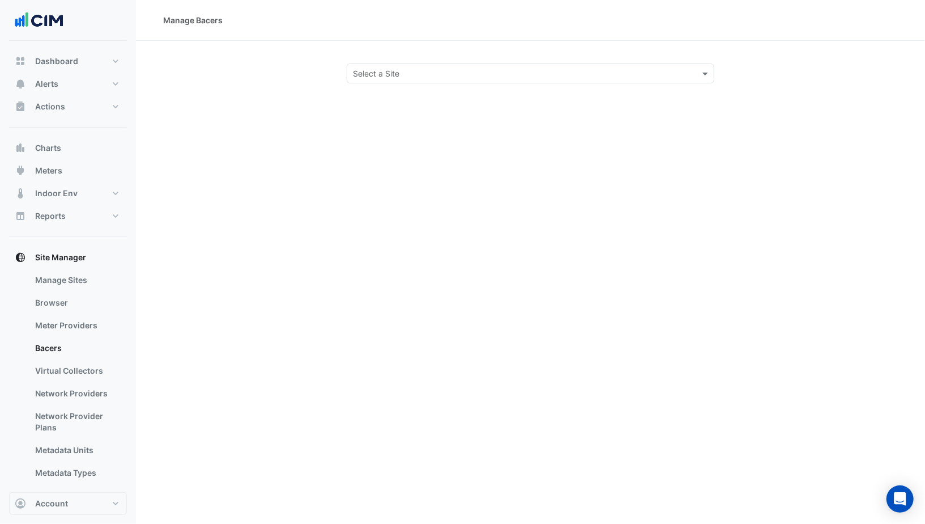
click at [360, 75] on input "text" at bounding box center [519, 74] width 333 height 12
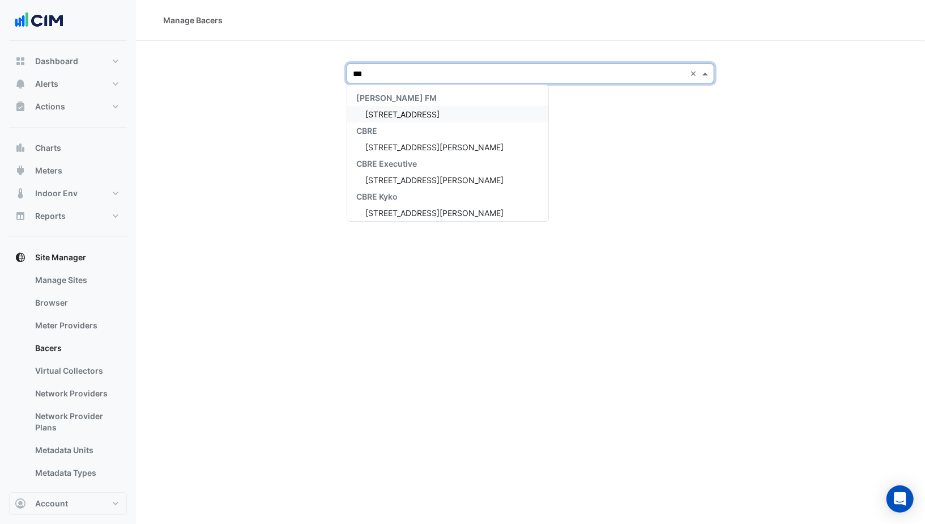
type input "****"
click at [390, 112] on span "[STREET_ADDRESS][PERSON_NAME]" at bounding box center [435, 114] width 138 height 10
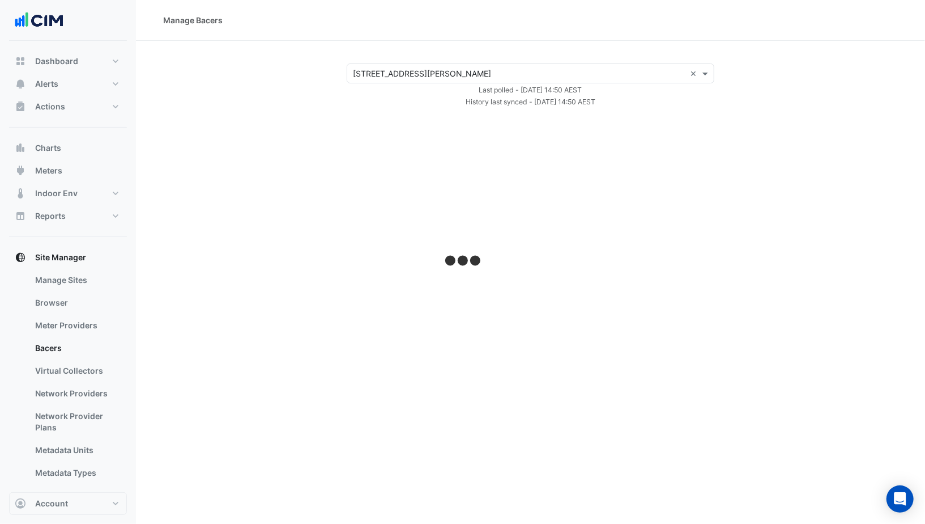
select select "***"
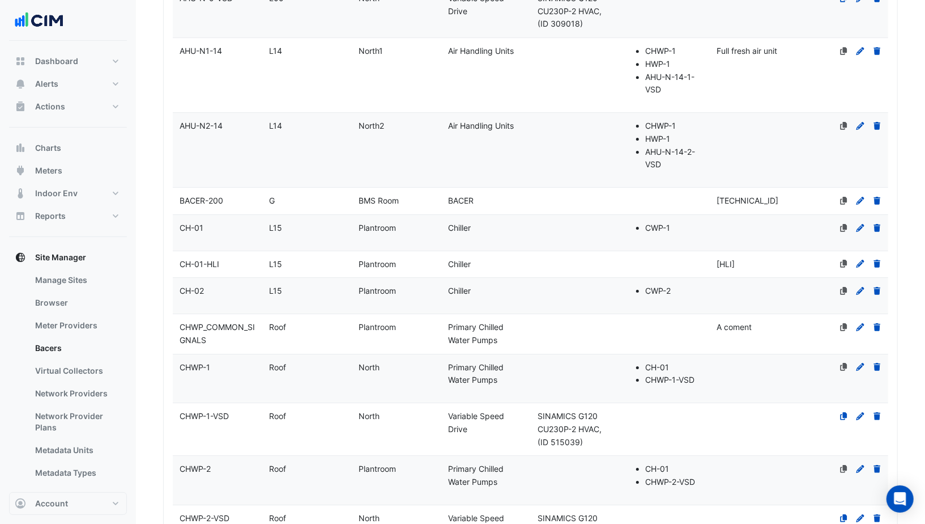
scroll to position [5558, 0]
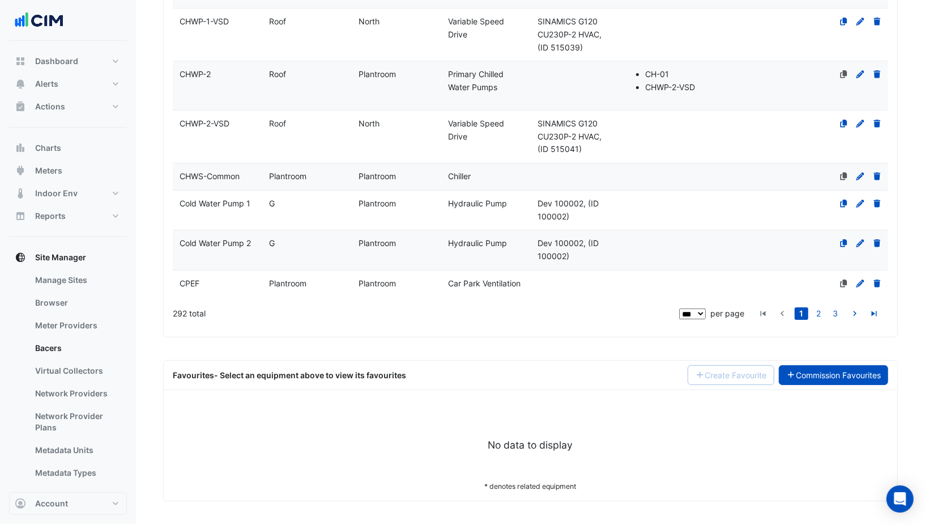
click at [825, 371] on link "Commission Favourites" at bounding box center [834, 375] width 110 height 20
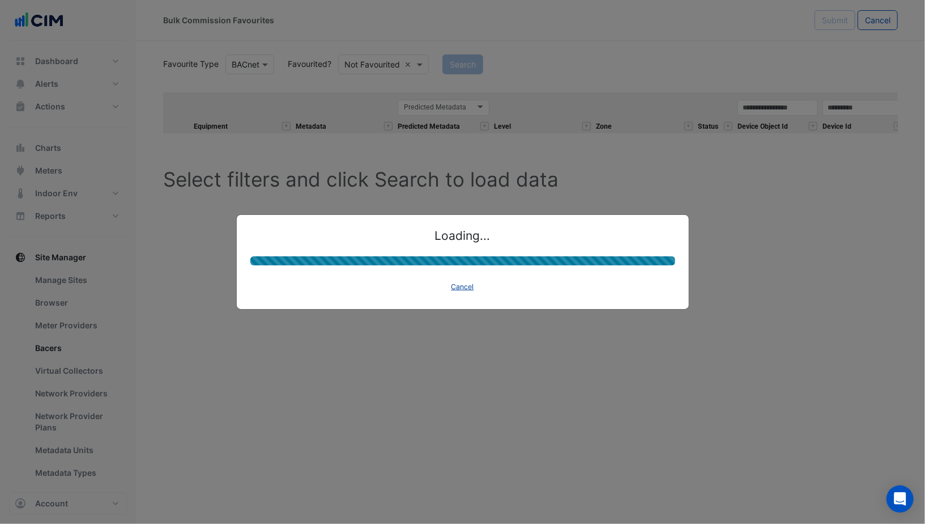
click at [471, 286] on button "Cancel" at bounding box center [463, 287] width 33 height 16
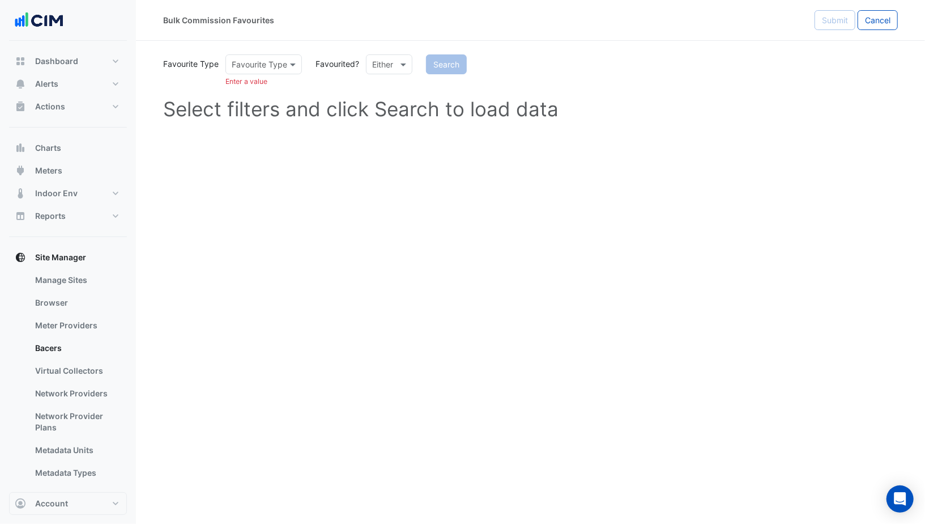
click at [373, 66] on input "text" at bounding box center [377, 65] width 11 height 12
click at [378, 83] on div "Favourited" at bounding box center [404, 88] width 74 height 16
click at [268, 67] on input "text" at bounding box center [252, 65] width 41 height 12
click at [260, 94] on div "BACnet" at bounding box center [249, 88] width 46 height 16
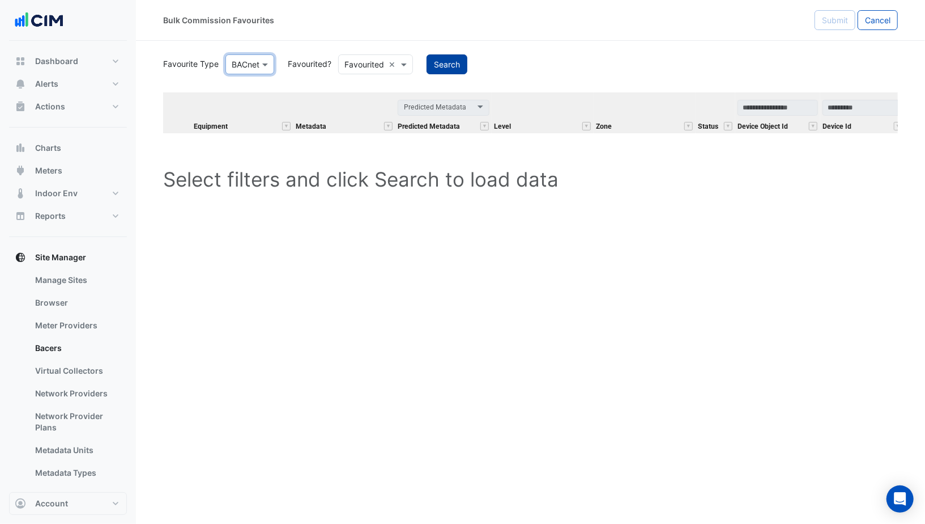
click at [441, 62] on button "Search" at bounding box center [447, 64] width 41 height 20
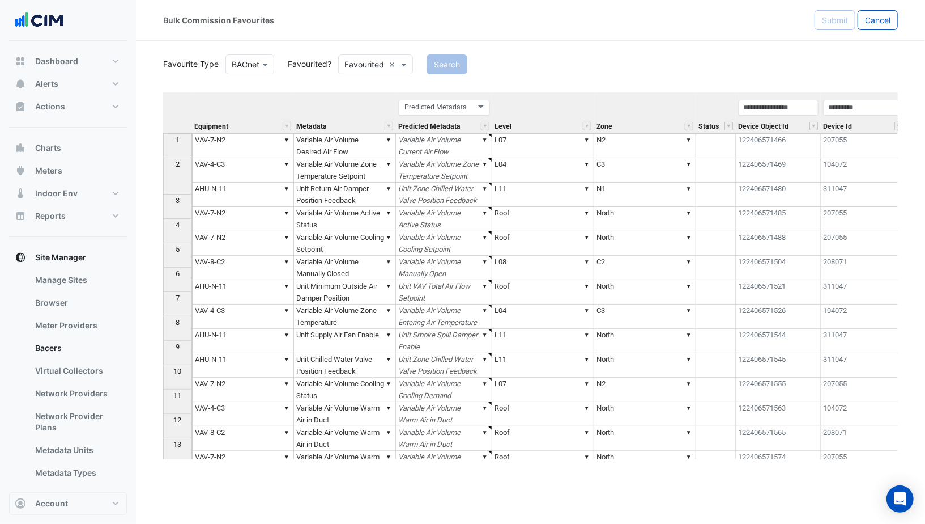
scroll to position [0, 517]
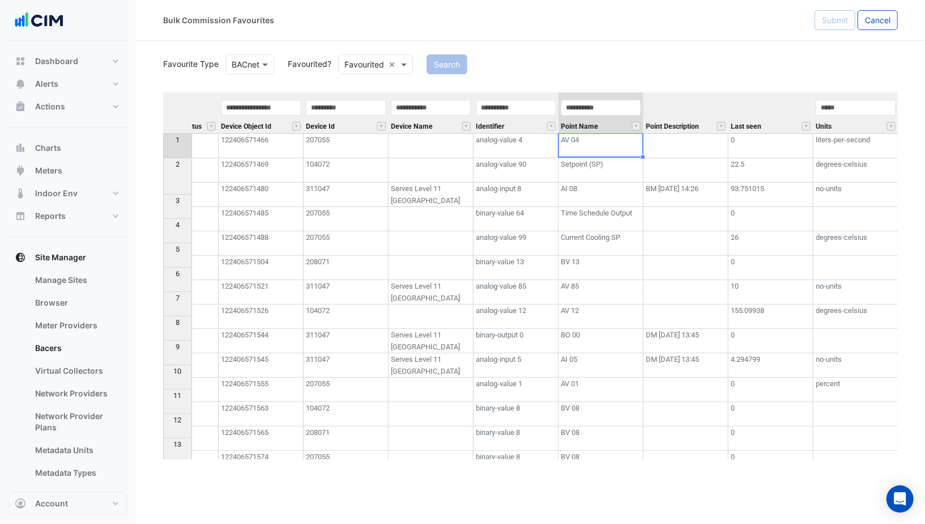
click at [591, 147] on td "AV 04" at bounding box center [601, 145] width 85 height 25
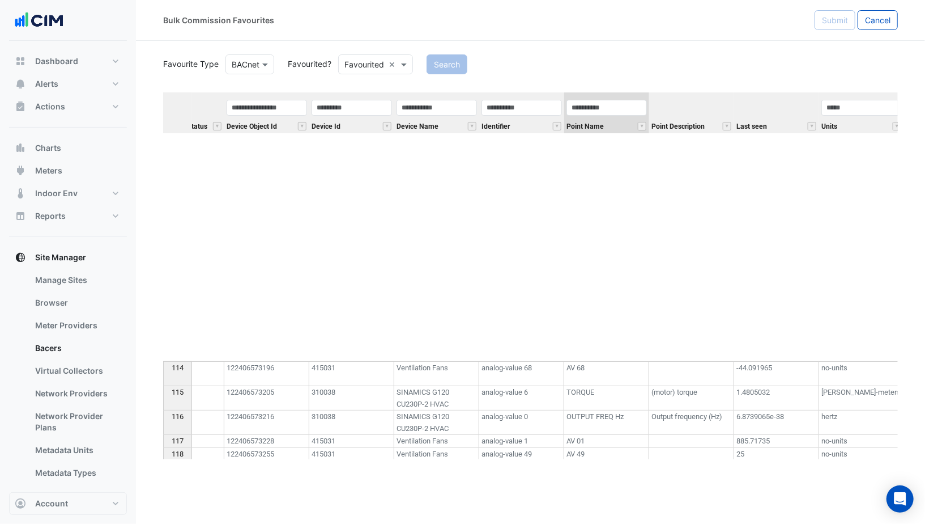
scroll to position [3124, 0]
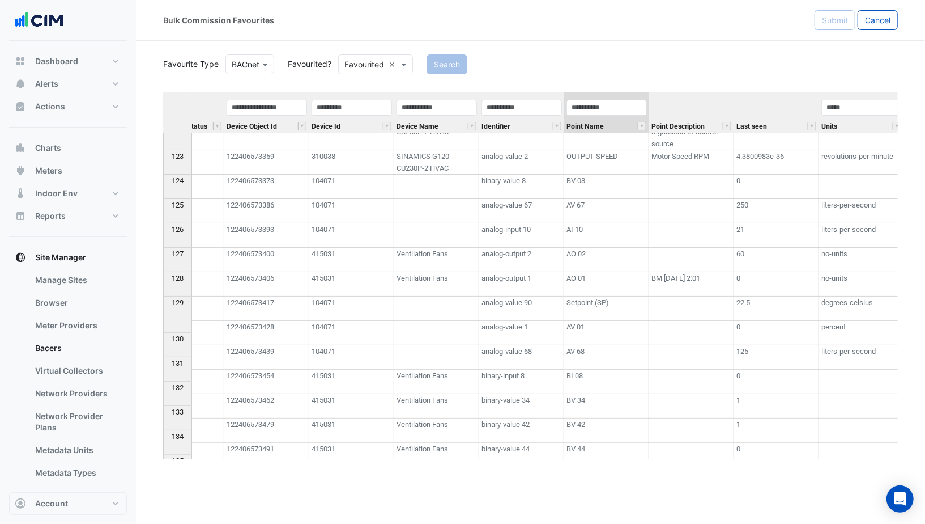
click at [598, 185] on td "BV 08" at bounding box center [606, 187] width 85 height 24
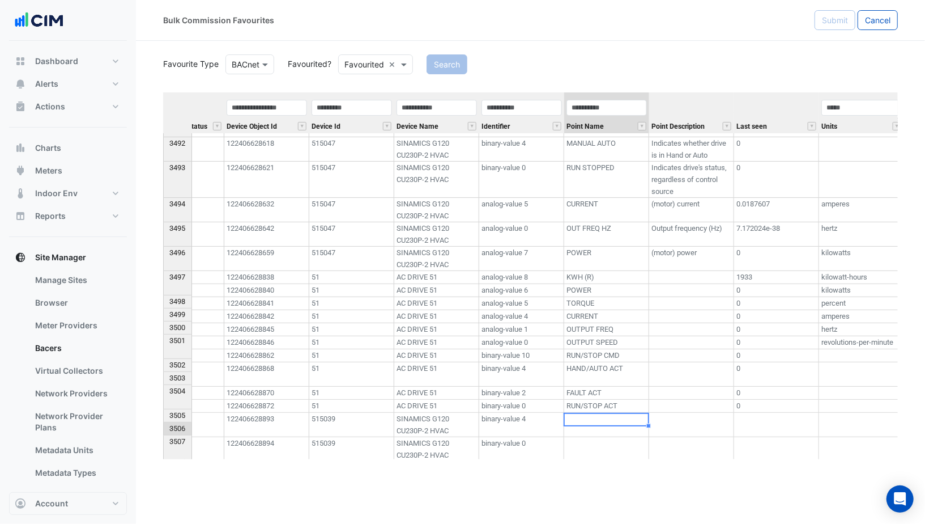
scroll to position [0, 0]
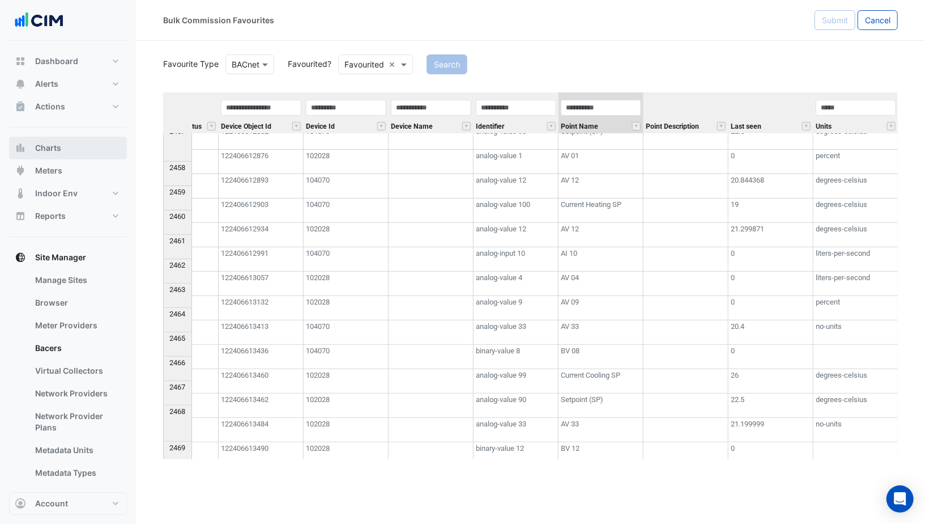
click at [52, 142] on span "Charts" at bounding box center [48, 147] width 26 height 11
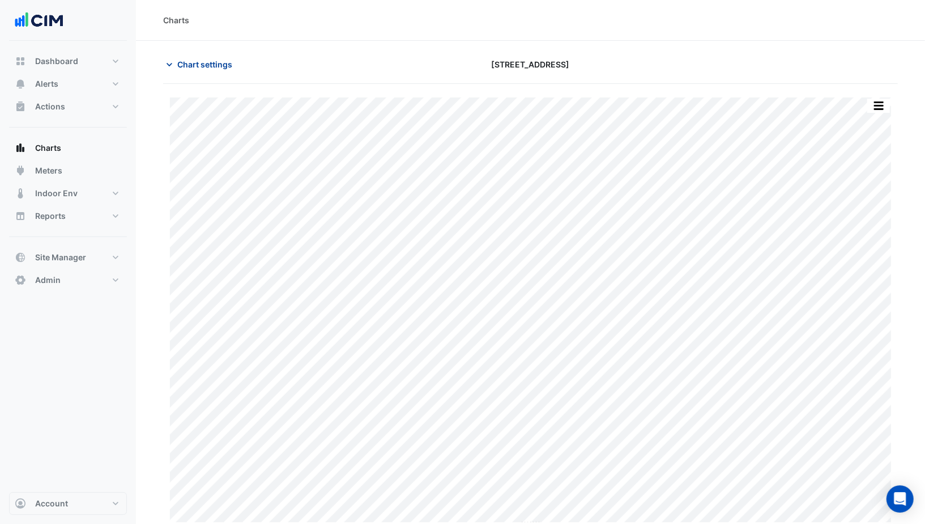
click at [209, 62] on span "Chart settings" at bounding box center [204, 64] width 55 height 12
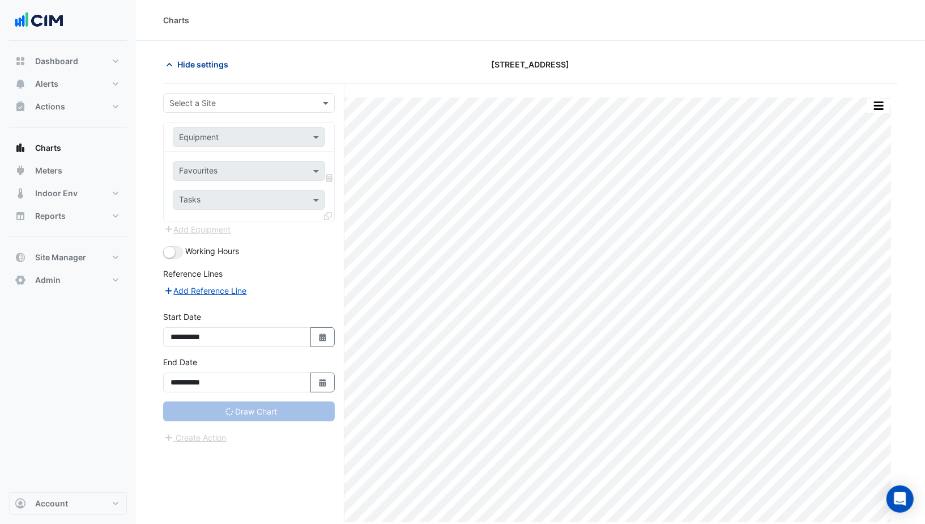
type input "**********"
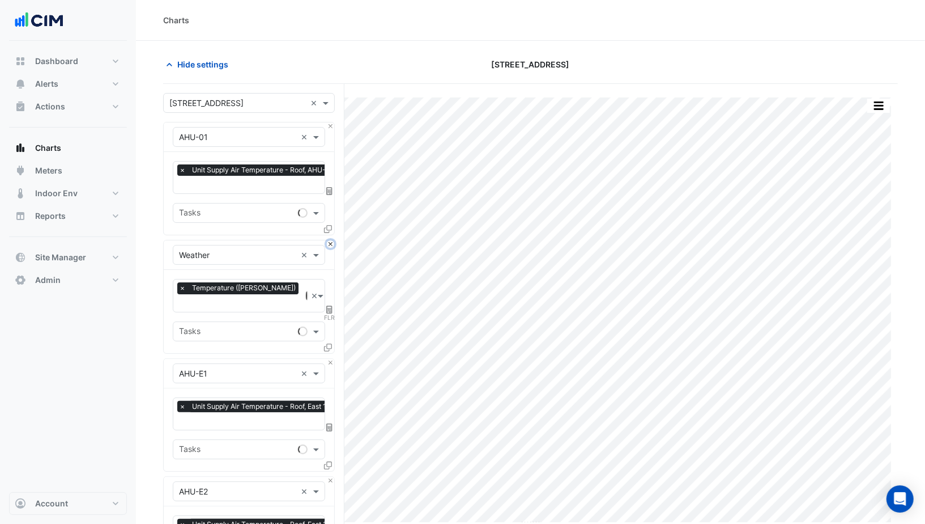
click at [333, 242] on button "Close" at bounding box center [330, 243] width 7 height 7
click at [333, 359] on button "Close" at bounding box center [330, 362] width 7 height 7
click at [333, 242] on button "Close" at bounding box center [330, 243] width 7 height 7
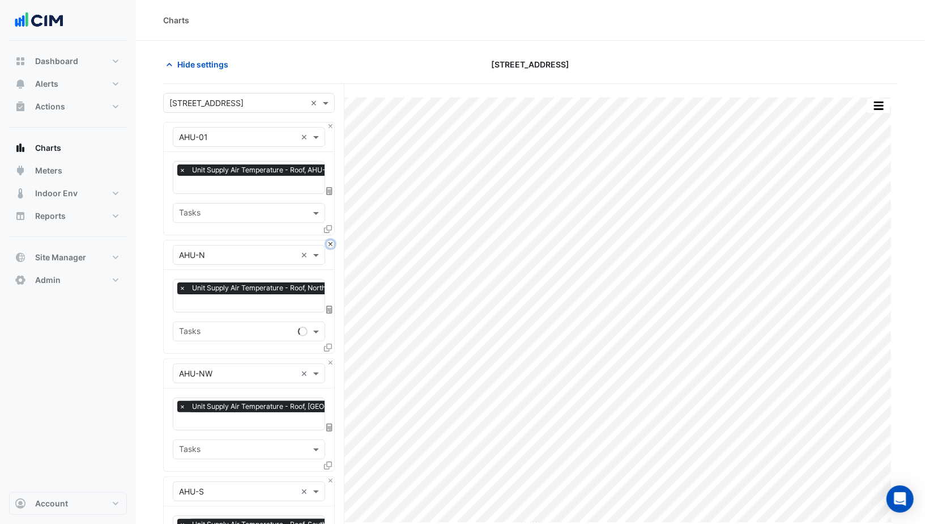
click at [333, 242] on button "Close" at bounding box center [330, 243] width 7 height 7
click at [333, 359] on button "Close" at bounding box center [330, 362] width 7 height 7
click at [333, 242] on button "Close" at bounding box center [330, 243] width 7 height 7
click at [333, 359] on button "Close" at bounding box center [330, 362] width 7 height 7
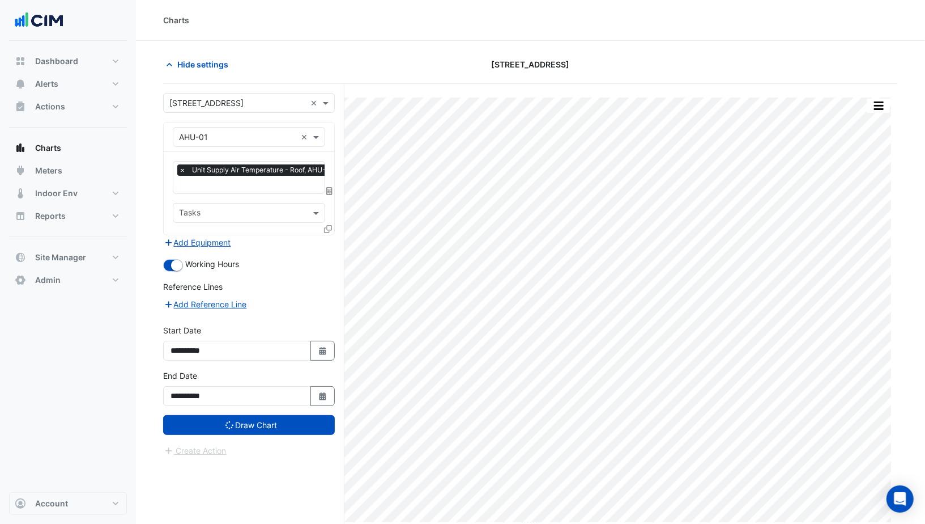
click at [333, 242] on div "Add Equipment" at bounding box center [249, 242] width 172 height 14
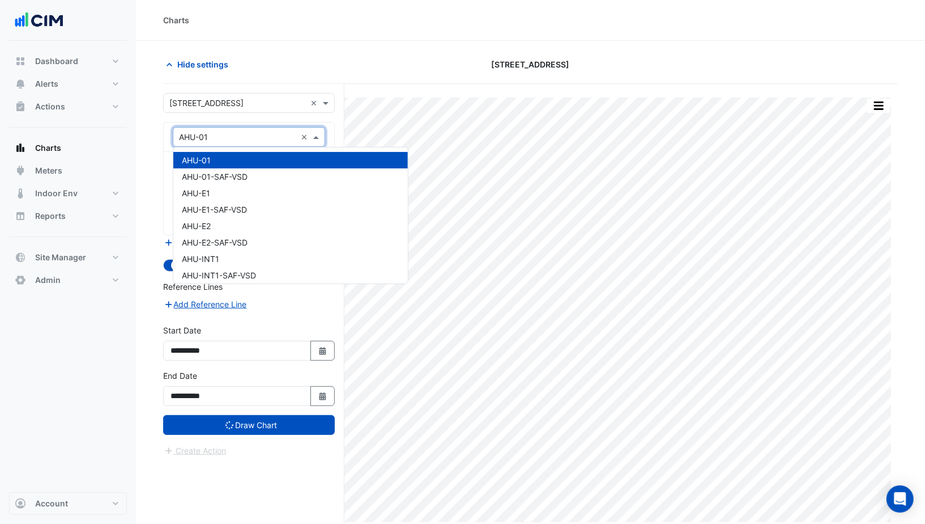
click at [228, 139] on input "text" at bounding box center [237, 137] width 117 height 12
click at [222, 157] on div "AHU-01" at bounding box center [290, 160] width 235 height 16
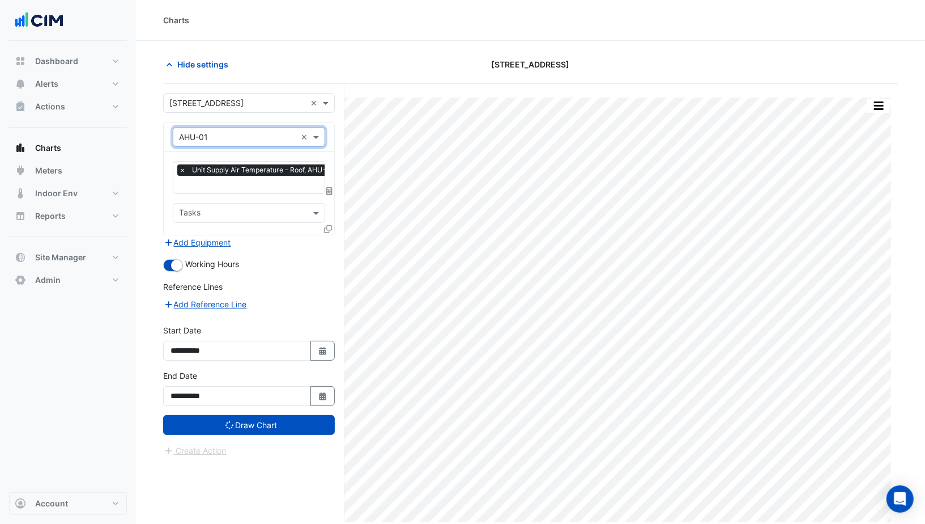
click at [228, 173] on span "Unit Supply Air Temperature - Roof, AHU-01" at bounding box center [262, 169] width 147 height 11
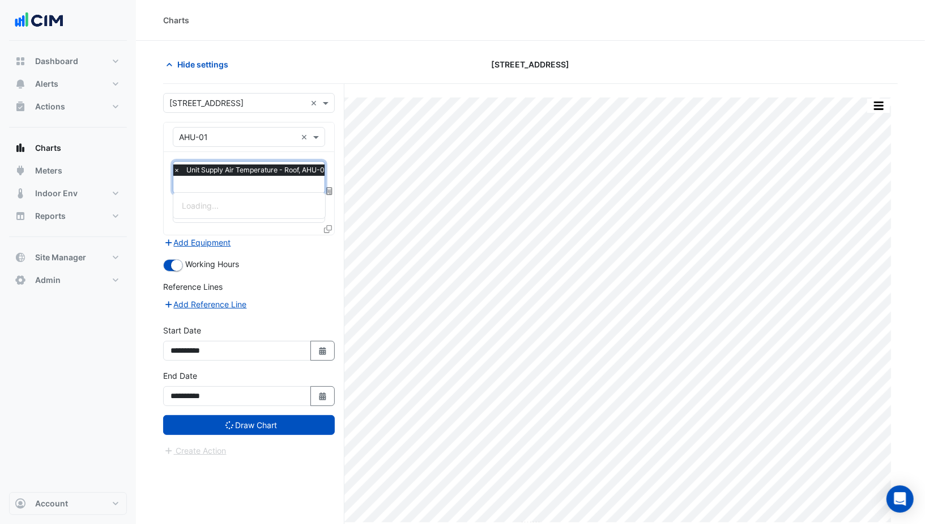
click at [233, 180] on input "text" at bounding box center [253, 186] width 160 height 12
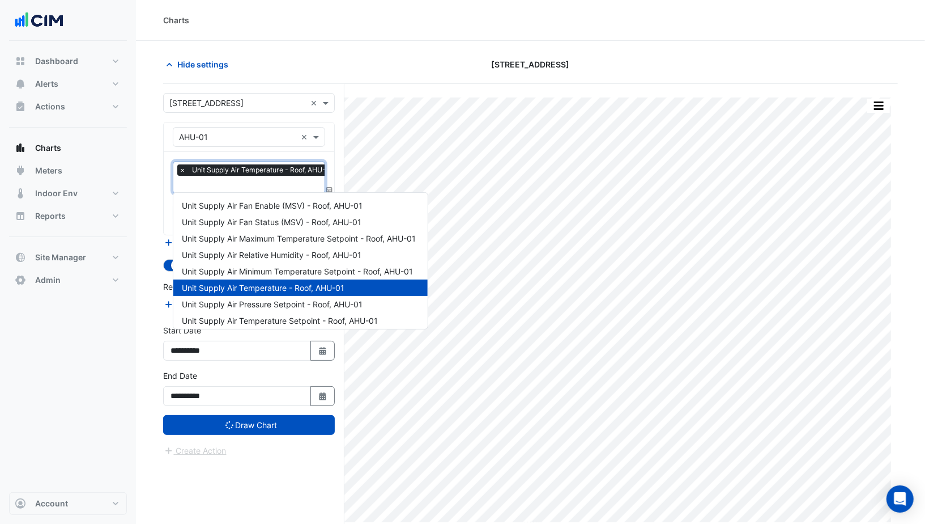
scroll to position [0, 6]
click at [223, 205] on span "Unit Supply Air Fan Enable (MSV) - Roof, AHU-01" at bounding box center [272, 206] width 181 height 10
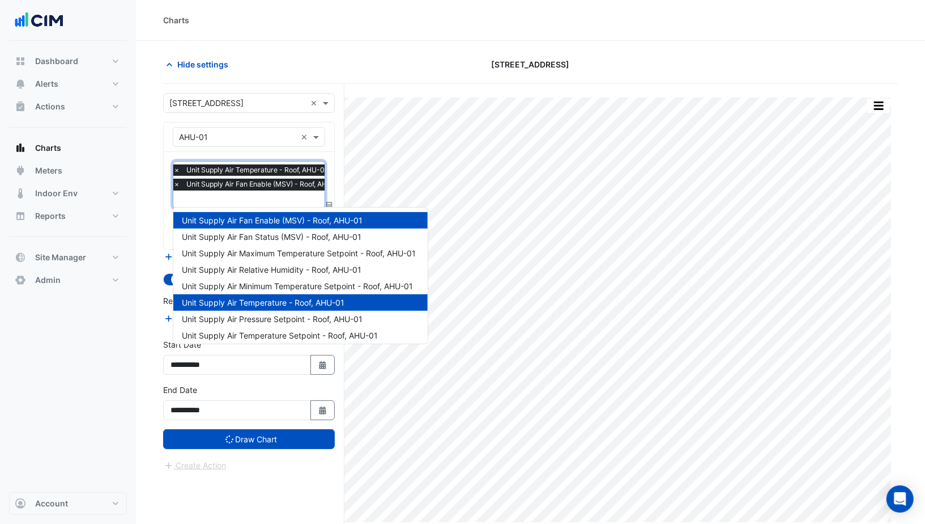
click at [216, 194] on input "text" at bounding box center [261, 200] width 176 height 12
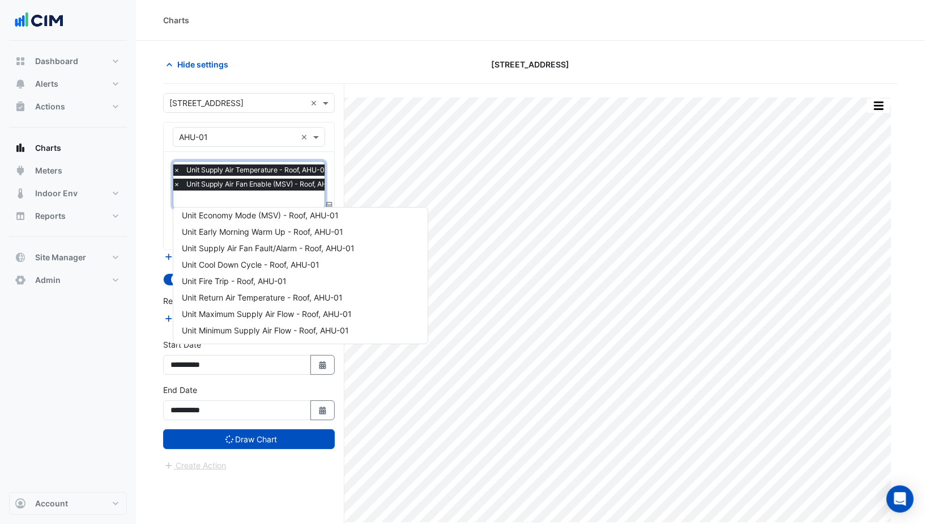
scroll to position [192, 0]
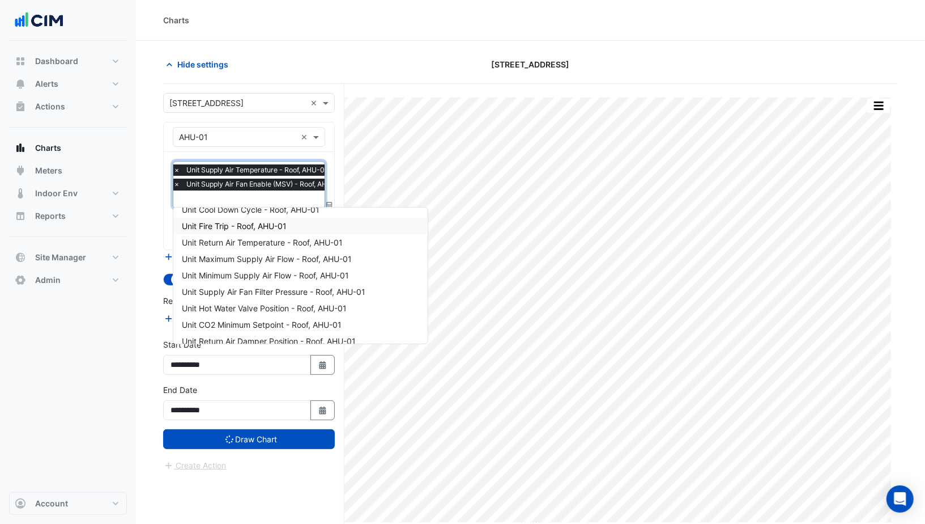
click at [229, 230] on div "Unit Fire Trip - Roof, AHU-01" at bounding box center [300, 226] width 254 height 16
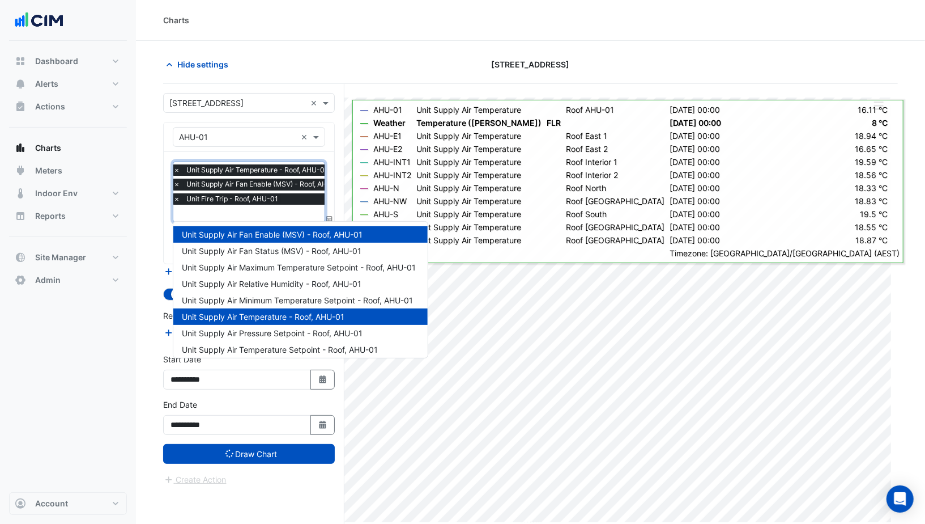
click at [223, 211] on input "text" at bounding box center [261, 215] width 176 height 12
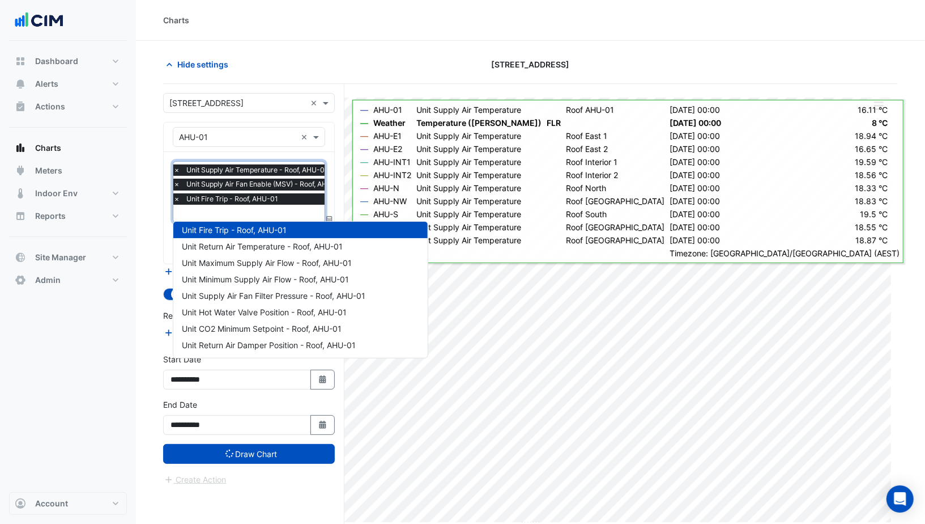
click at [235, 250] on span "Unit Return Air Temperature - Roof, AHU-01" at bounding box center [262, 246] width 161 height 10
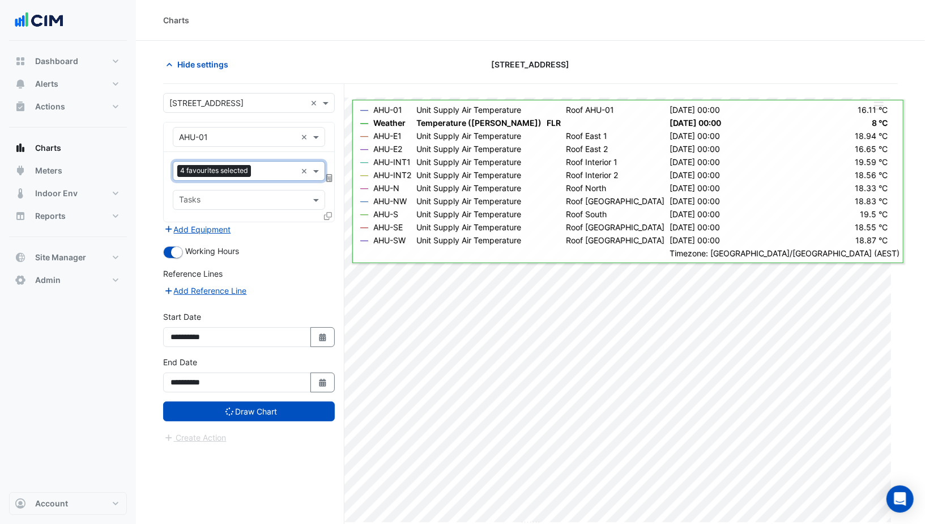
scroll to position [0, 0]
click at [218, 169] on span "4 favourites selected" at bounding box center [214, 170] width 74 height 11
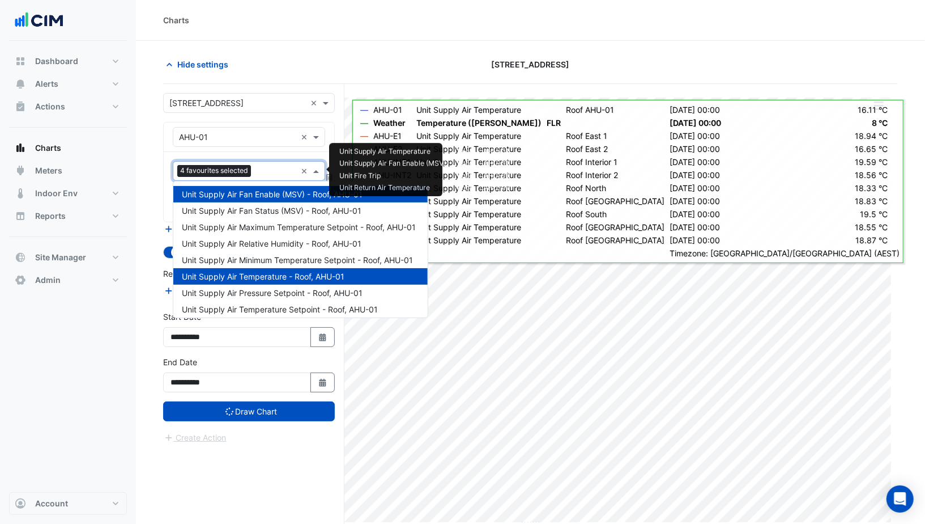
scroll to position [218, 0]
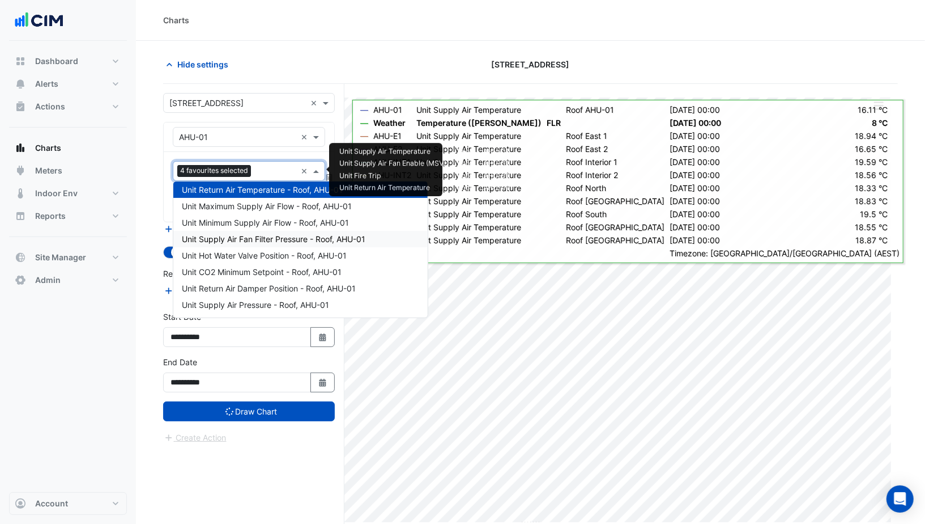
click at [243, 268] on span "Unit CO2 Minimum Setpoint - Roof, AHU-01" at bounding box center [262, 272] width 160 height 10
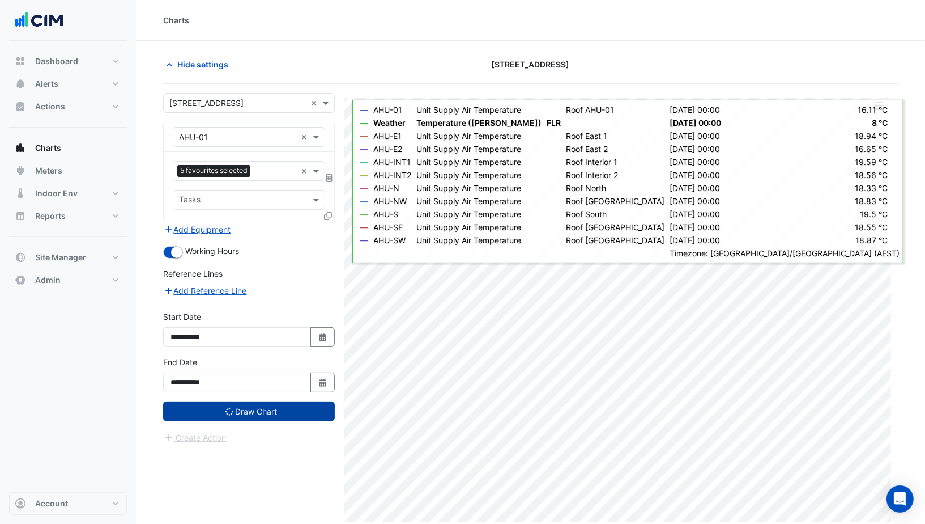
click at [210, 409] on button "Draw Chart" at bounding box center [249, 411] width 172 height 20
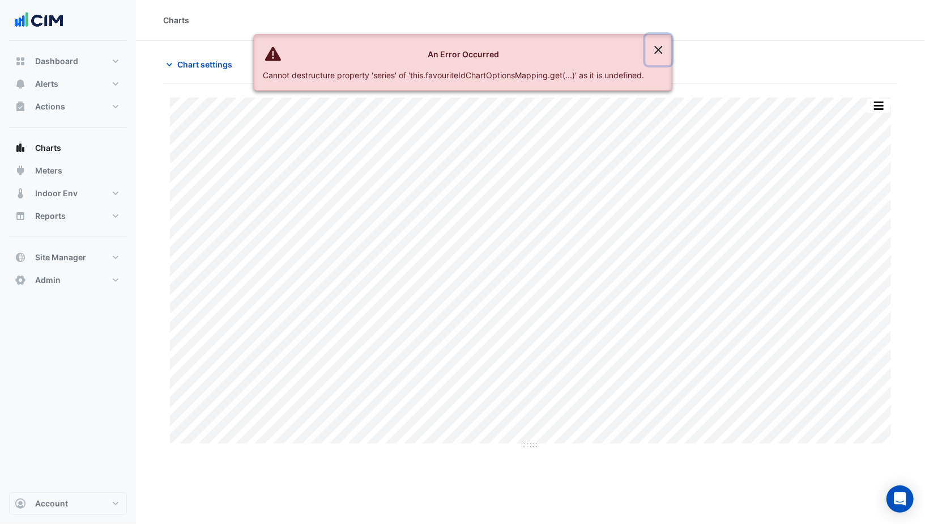
click at [661, 45] on button "Close" at bounding box center [659, 50] width 26 height 31
